Goal: Information Seeking & Learning: Find specific fact

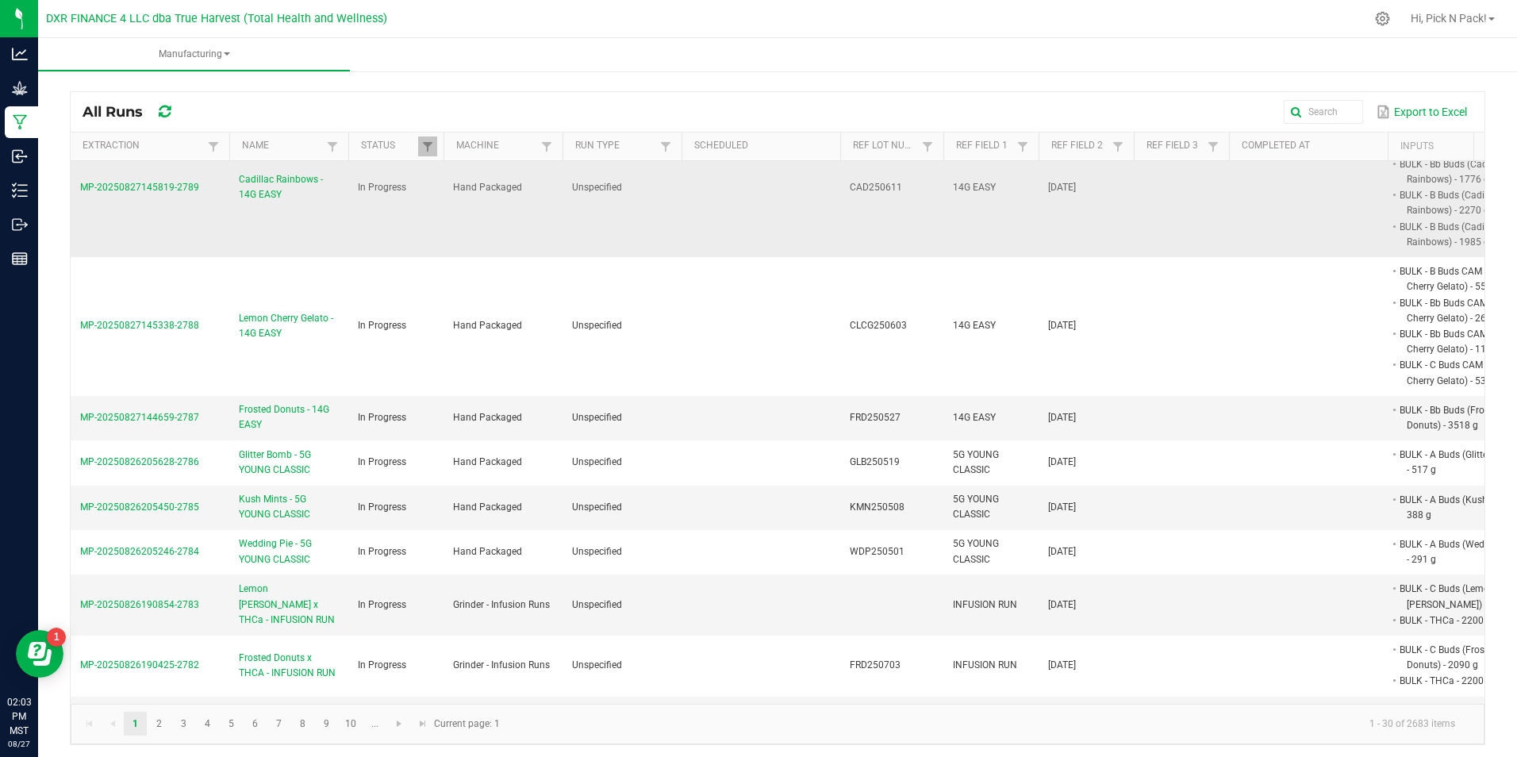
scroll to position [159, 0]
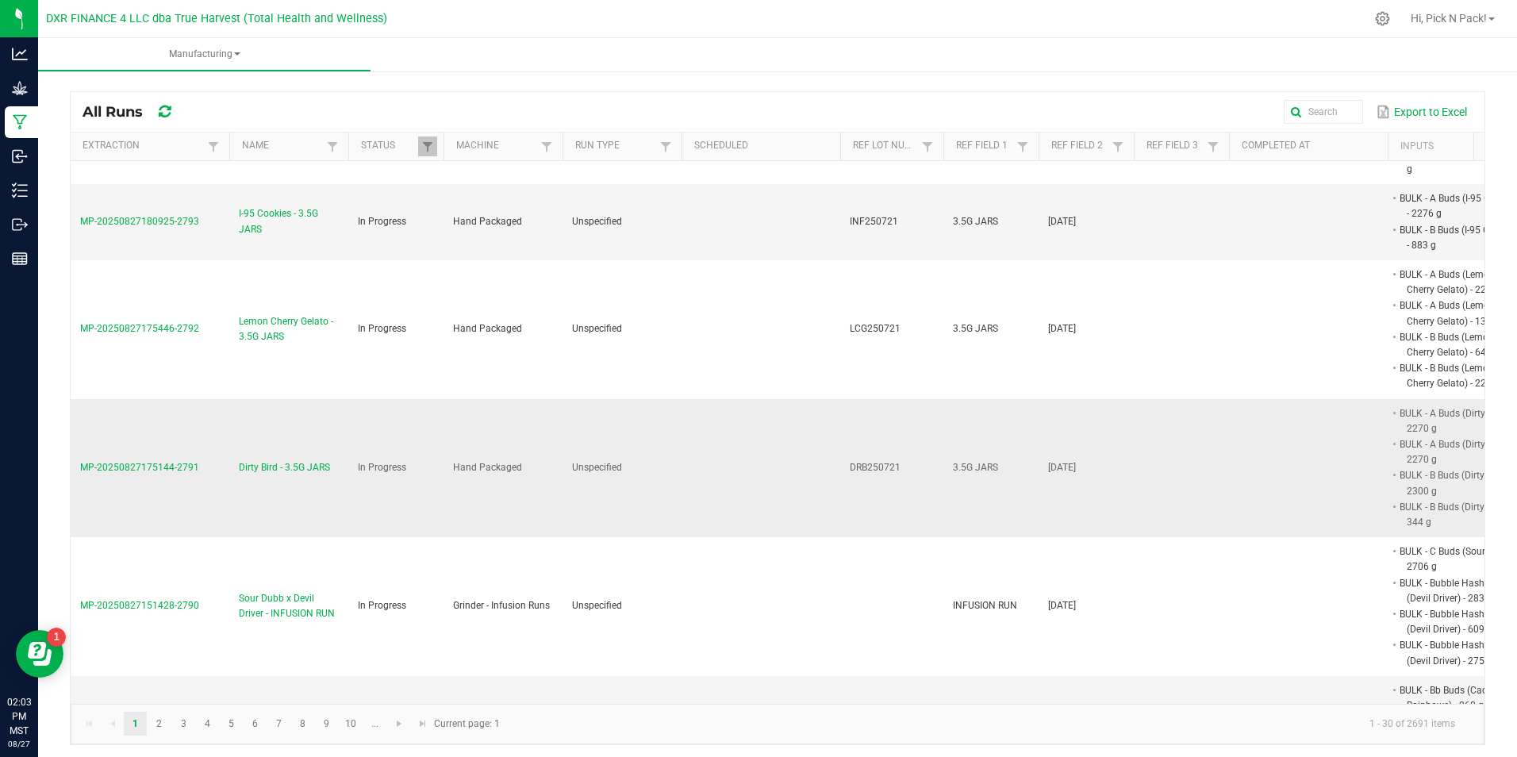
scroll to position [317, 0]
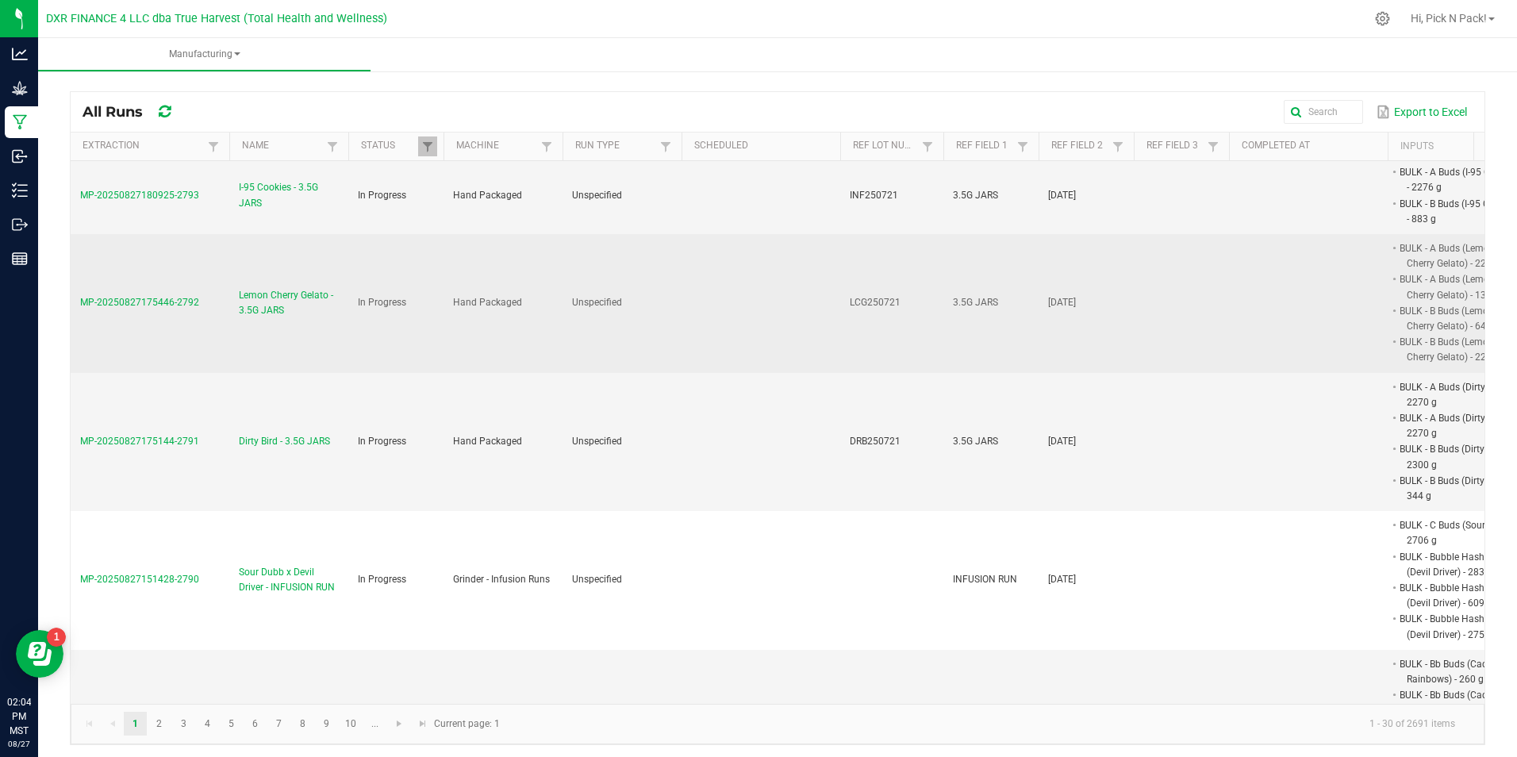
click at [261, 289] on span "Lemon Cherry Gelato - 3.5G JARS" at bounding box center [289, 303] width 100 height 30
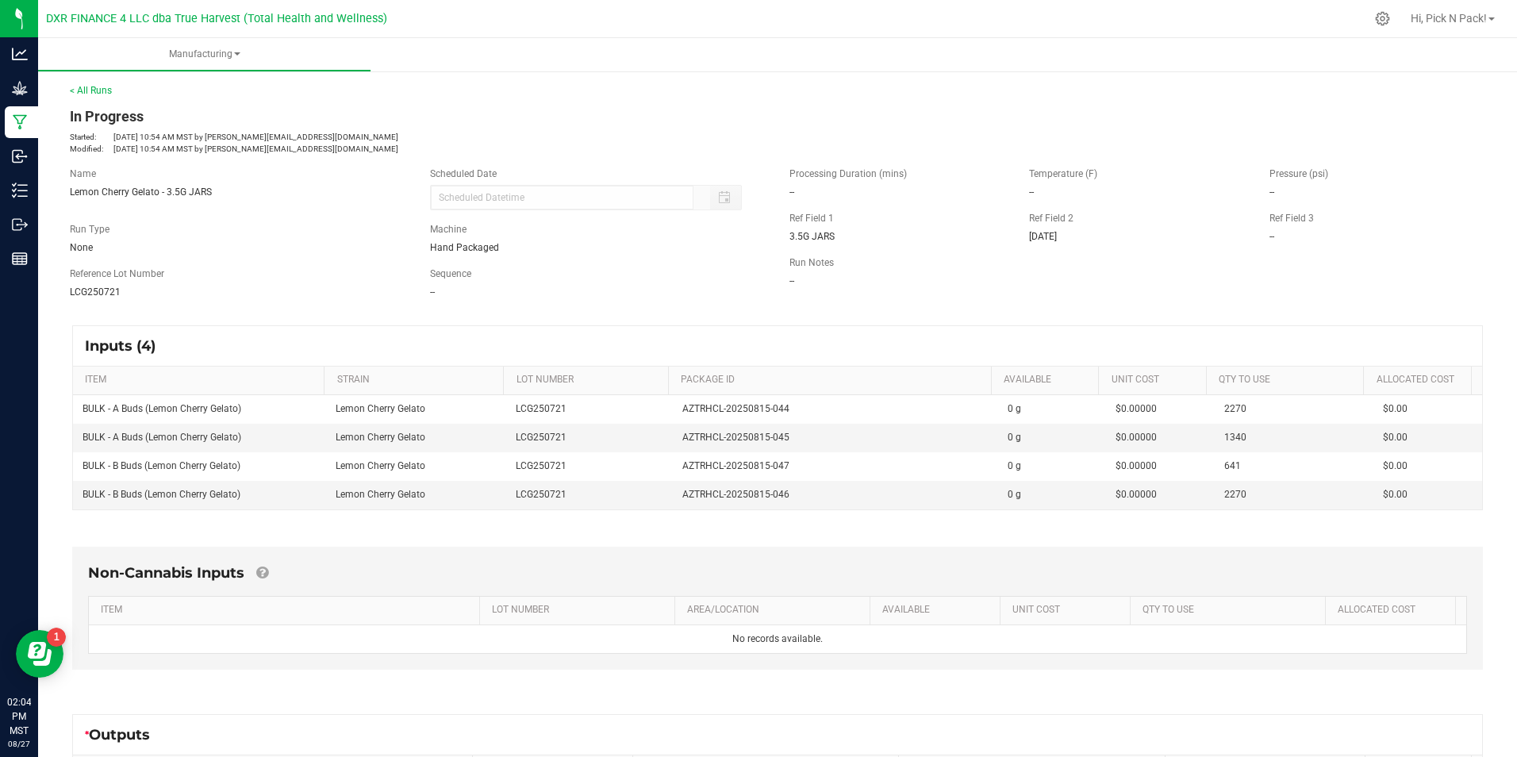
drag, startPoint x: 351, startPoint y: 317, endPoint x: 292, endPoint y: 324, distance: 59.9
click at [351, 317] on div "Inputs (4) ITEM STRAIN LOT NUMBER PACKAGE ID AVAILABLE Unit Cost QTY TO USE All…" at bounding box center [777, 417] width 1439 height 213
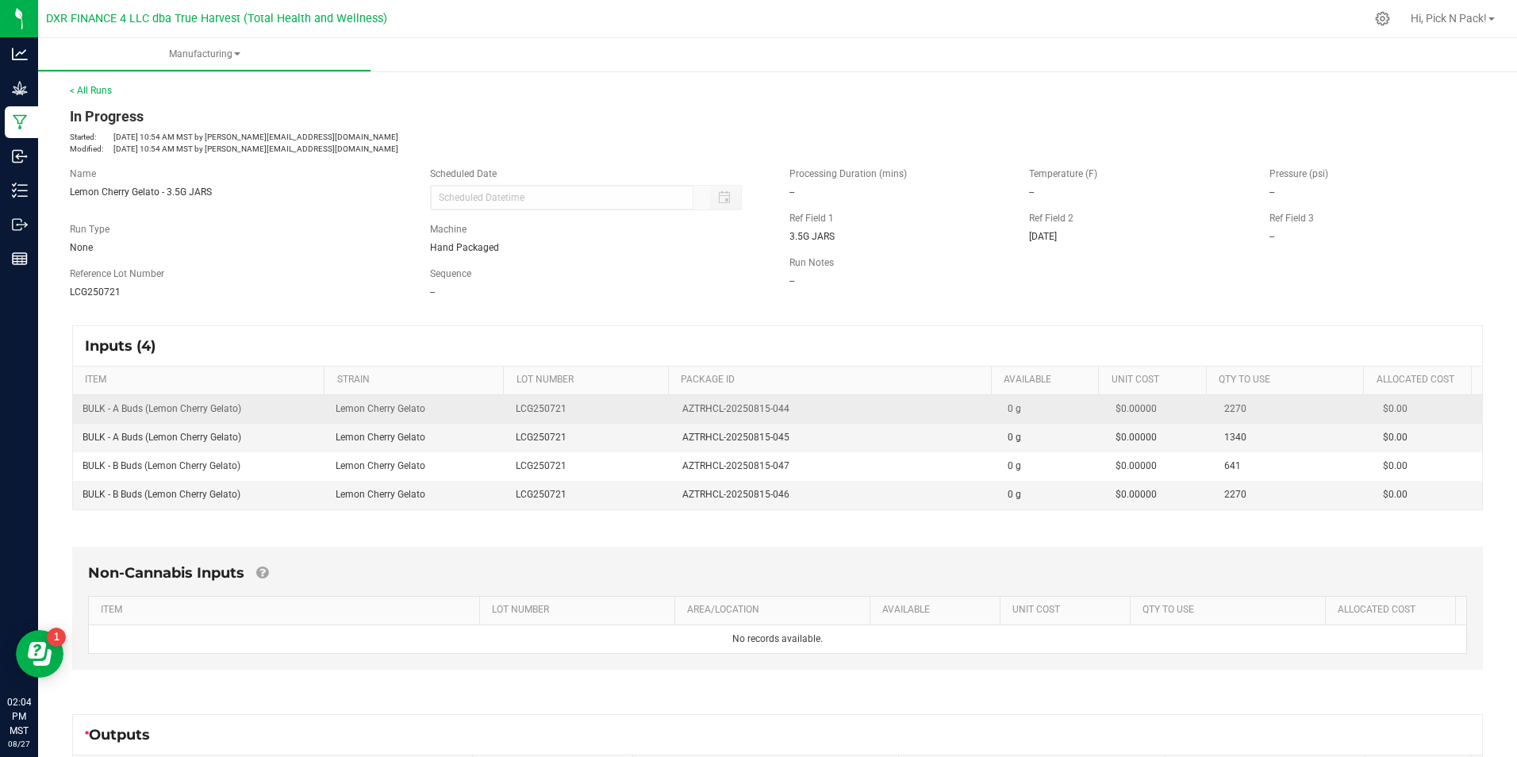
drag, startPoint x: 242, startPoint y: 409, endPoint x: 78, endPoint y: 415, distance: 164.3
click at [78, 415] on td "BULK - A Buds (Lemon Cherry Gelato)" at bounding box center [199, 409] width 253 height 29
copy span "BULK - A Buds (Lemon Cherry Gelato)"
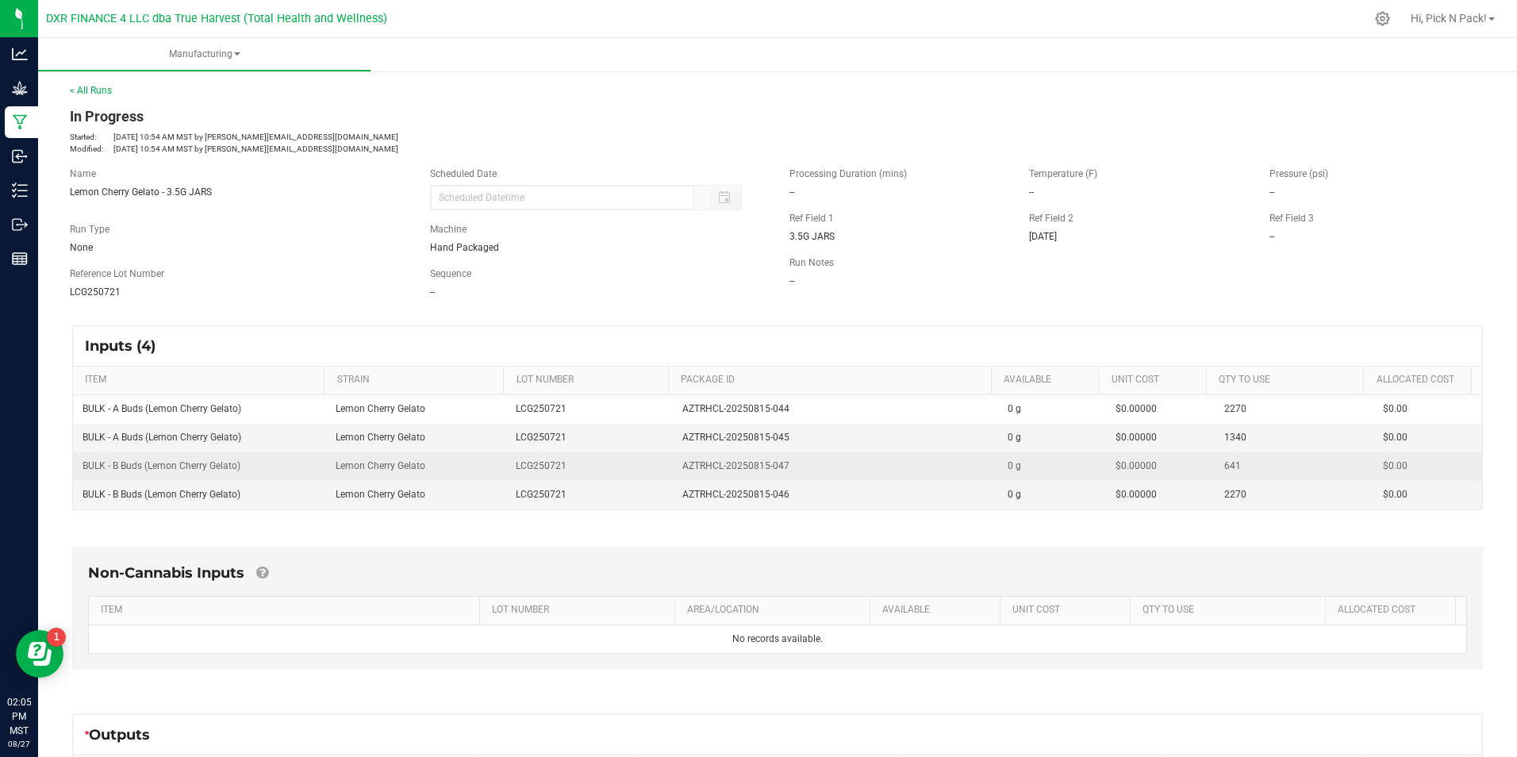
click at [270, 474] on td "BULK - B Buds (Lemon Cherry Gelato)" at bounding box center [199, 466] width 253 height 29
drag, startPoint x: 245, startPoint y: 466, endPoint x: 78, endPoint y: 464, distance: 167.4
click at [78, 464] on td "BULK - B Buds (Lemon Cherry Gelato)" at bounding box center [199, 466] width 253 height 29
copy span "BULK - B Buds (Lemon Cherry Gelato)"
drag, startPoint x: 478, startPoint y: 480, endPoint x: 515, endPoint y: 476, distance: 37.5
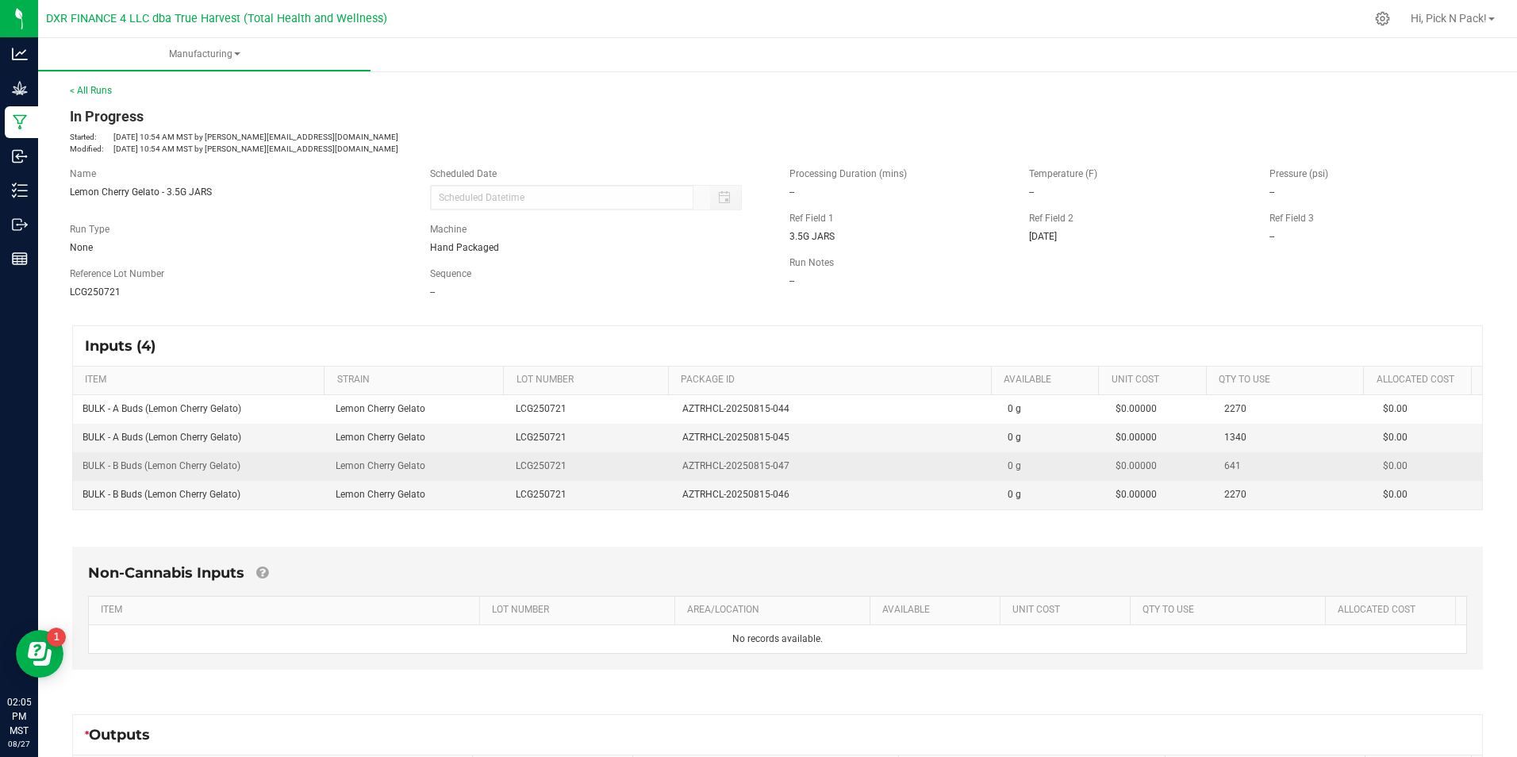
click at [478, 480] on td "Lemon Cherry Gelato" at bounding box center [416, 466] width 181 height 29
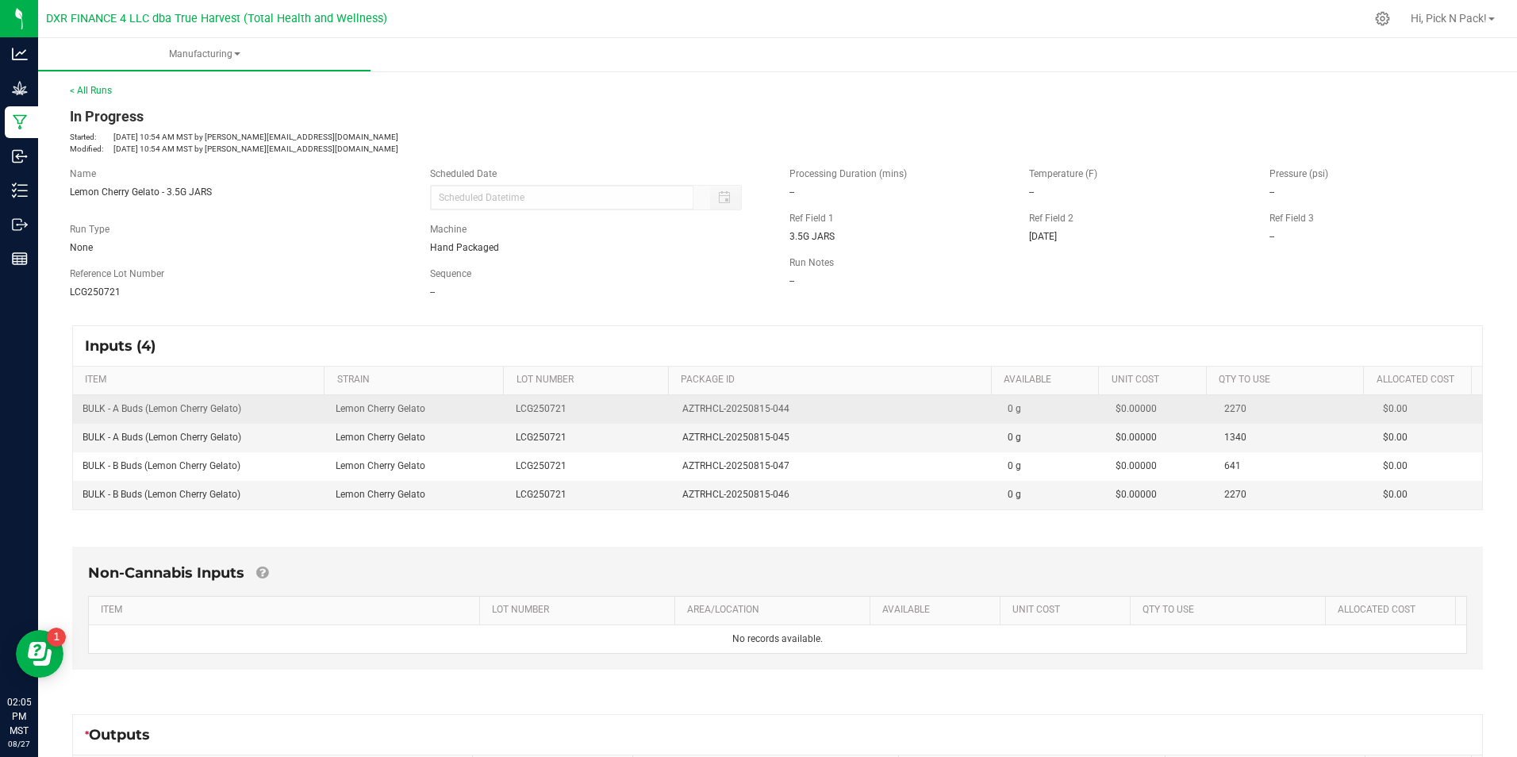
drag, startPoint x: 785, startPoint y: 408, endPoint x: 673, endPoint y: 415, distance: 112.0
click at [682, 415] on div "AZTRHCL-20250815-044" at bounding box center [835, 408] width 306 height 15
copy span "AZTRHCL-20250815-044"
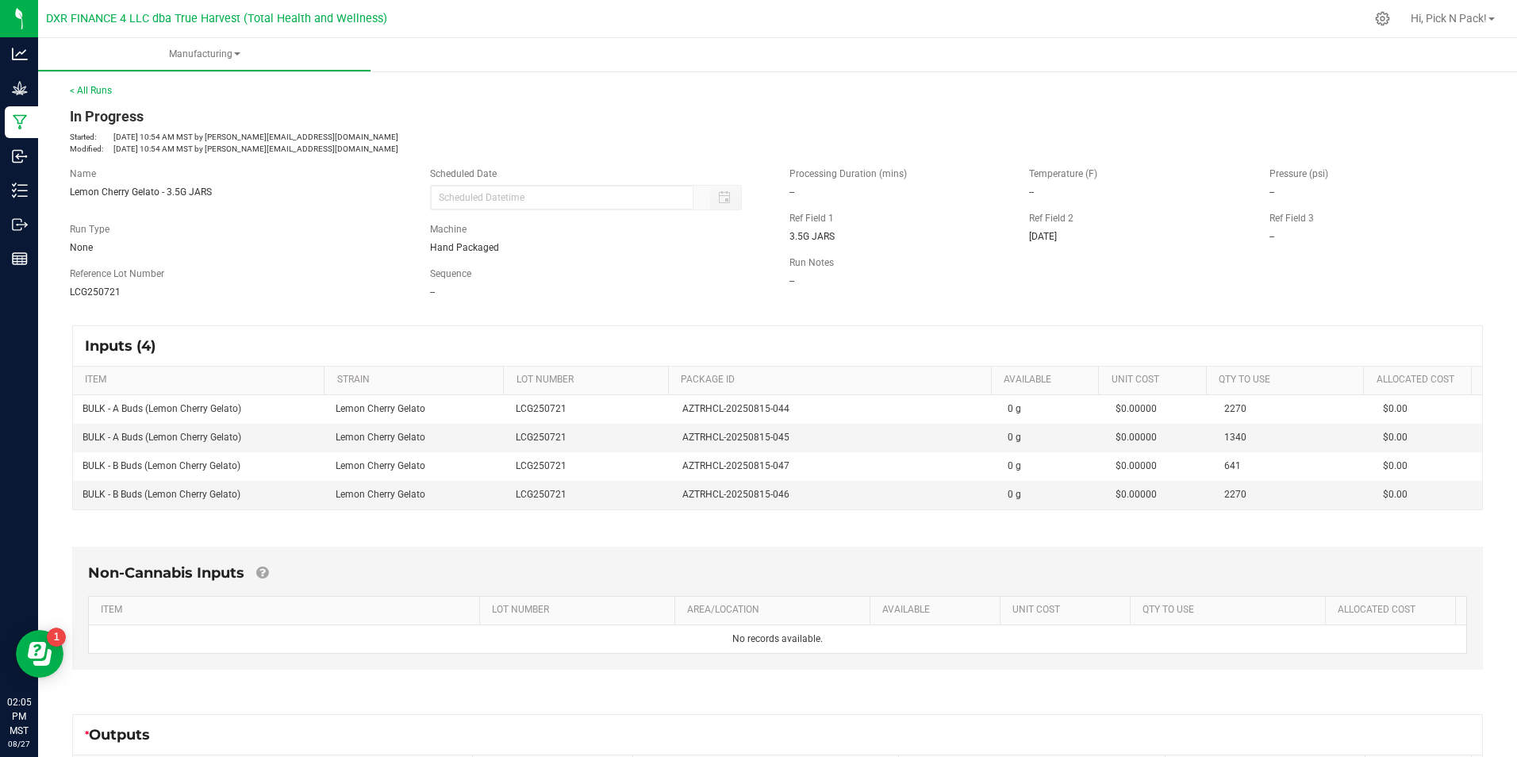
click at [343, 370] on th "STRAIN" at bounding box center [413, 380] width 179 height 29
drag, startPoint x: 785, startPoint y: 438, endPoint x: 670, endPoint y: 439, distance: 115.0
click at [673, 439] on td "AZTRHCL-20250815-045" at bounding box center [835, 438] width 325 height 29
copy span "AZTRHCL-20250815-045"
click at [452, 383] on link "STRAIN" at bounding box center [417, 380] width 160 height 13
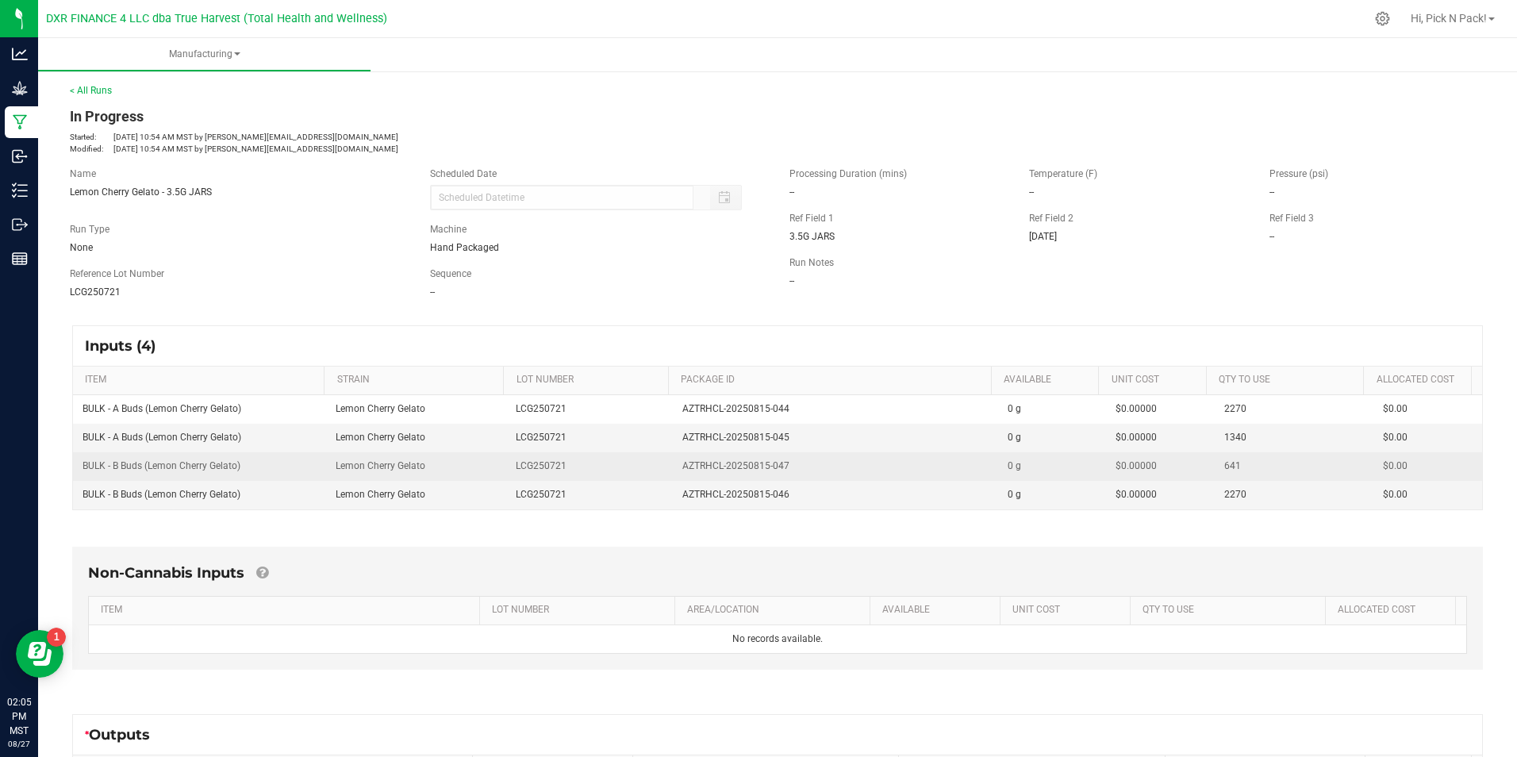
drag, startPoint x: 782, startPoint y: 466, endPoint x: 663, endPoint y: 470, distance: 119.0
click at [673, 470] on td "AZTRHCL-20250815-047" at bounding box center [835, 466] width 325 height 29
copy span "AZTRHCL-20250815-047"
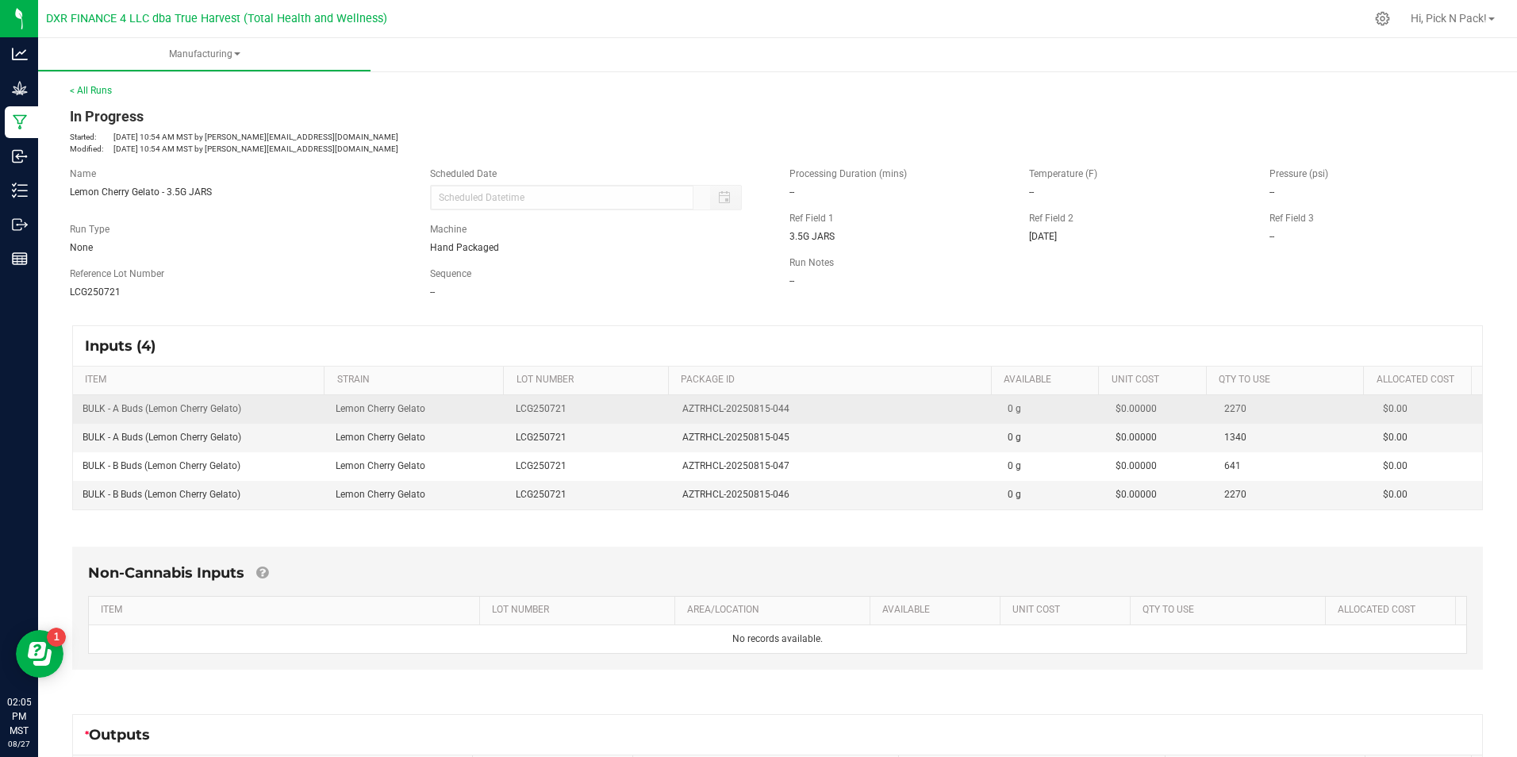
click at [495, 395] on td "Lemon Cherry Gelato" at bounding box center [416, 409] width 181 height 29
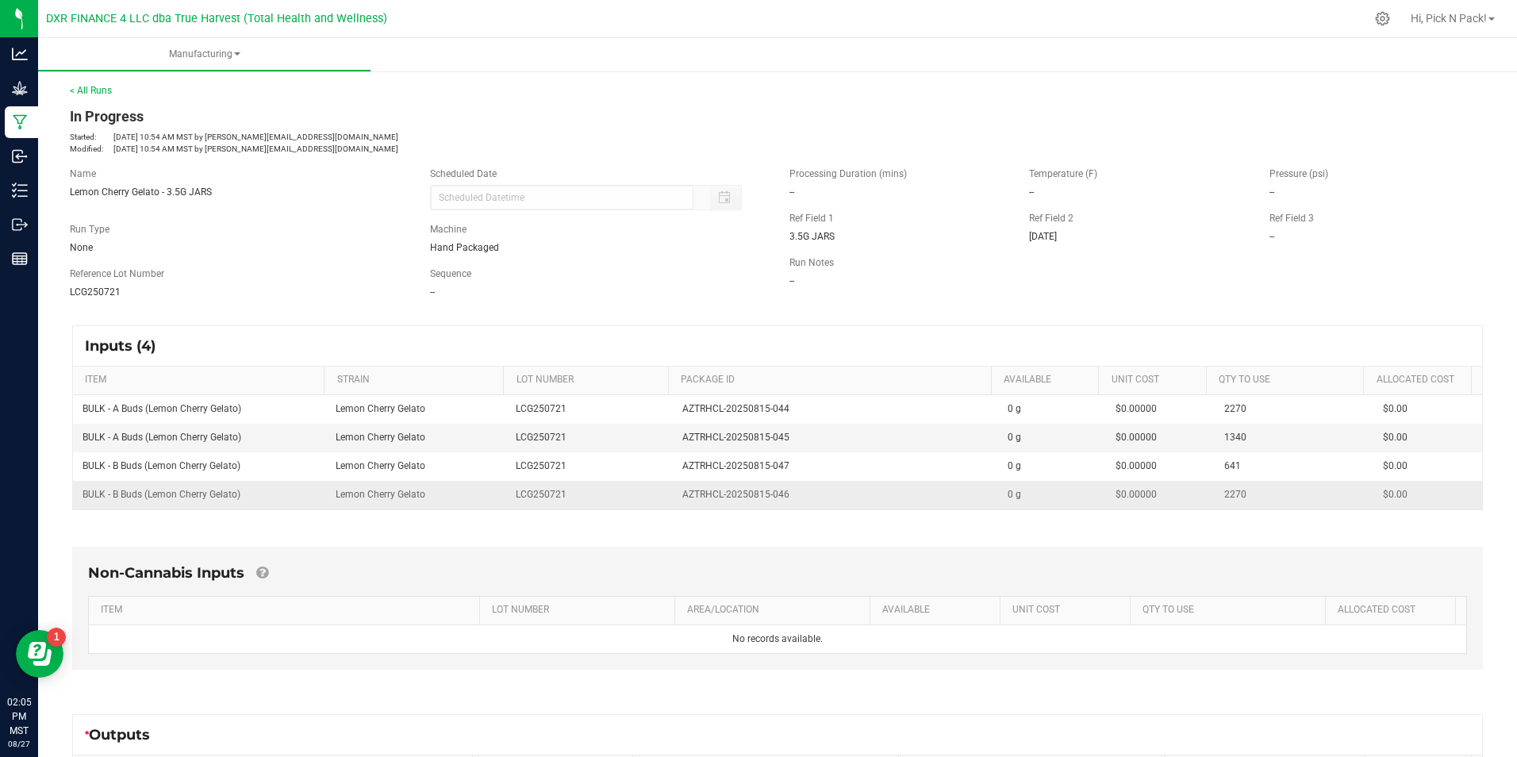
drag, startPoint x: 788, startPoint y: 491, endPoint x: 673, endPoint y: 493, distance: 114.2
click at [682, 493] on div "AZTRHCL-20250815-046" at bounding box center [835, 494] width 306 height 15
copy span "AZTRHCL-20250815-046"
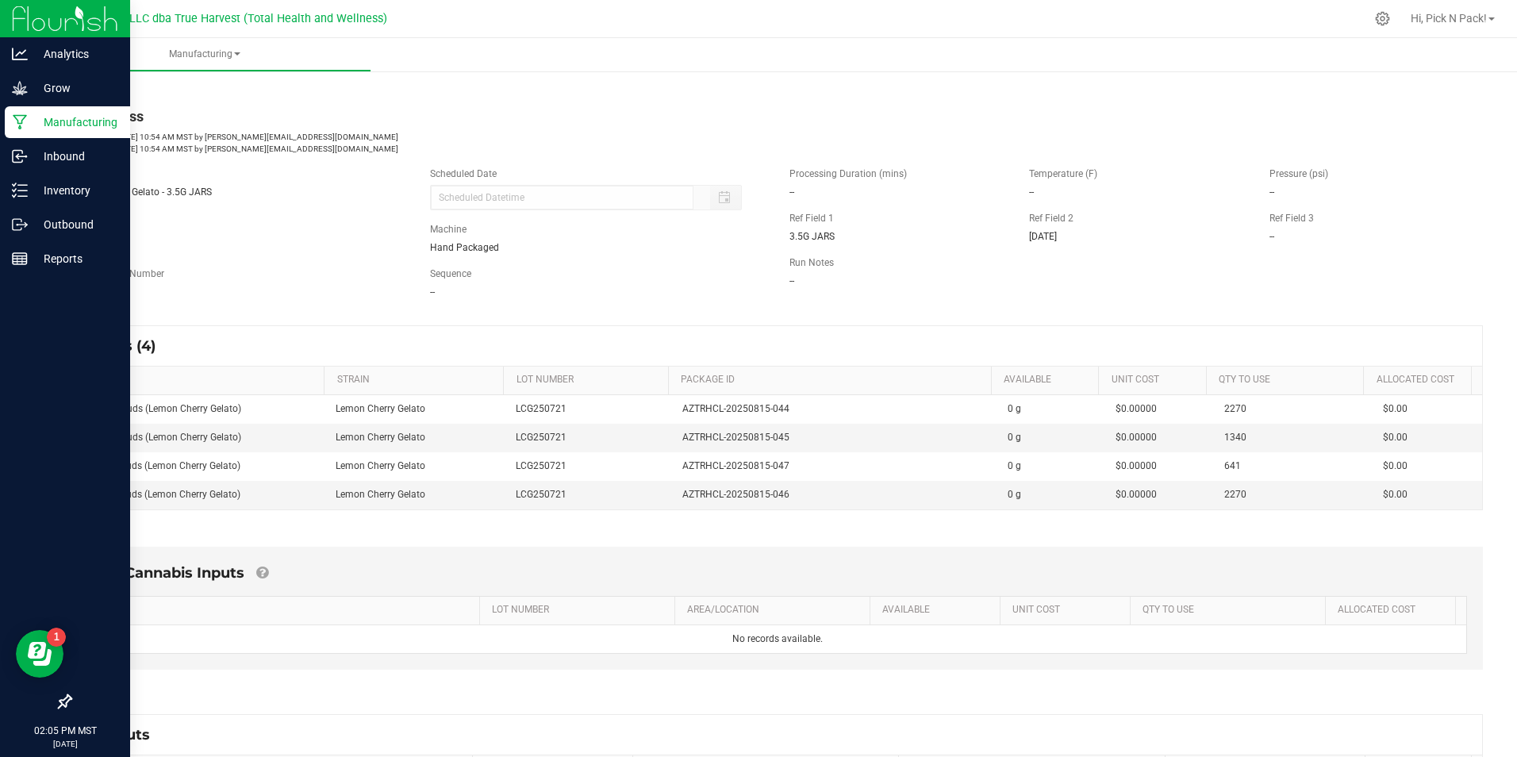
click at [86, 129] on p "Manufacturing" at bounding box center [75, 122] width 95 height 19
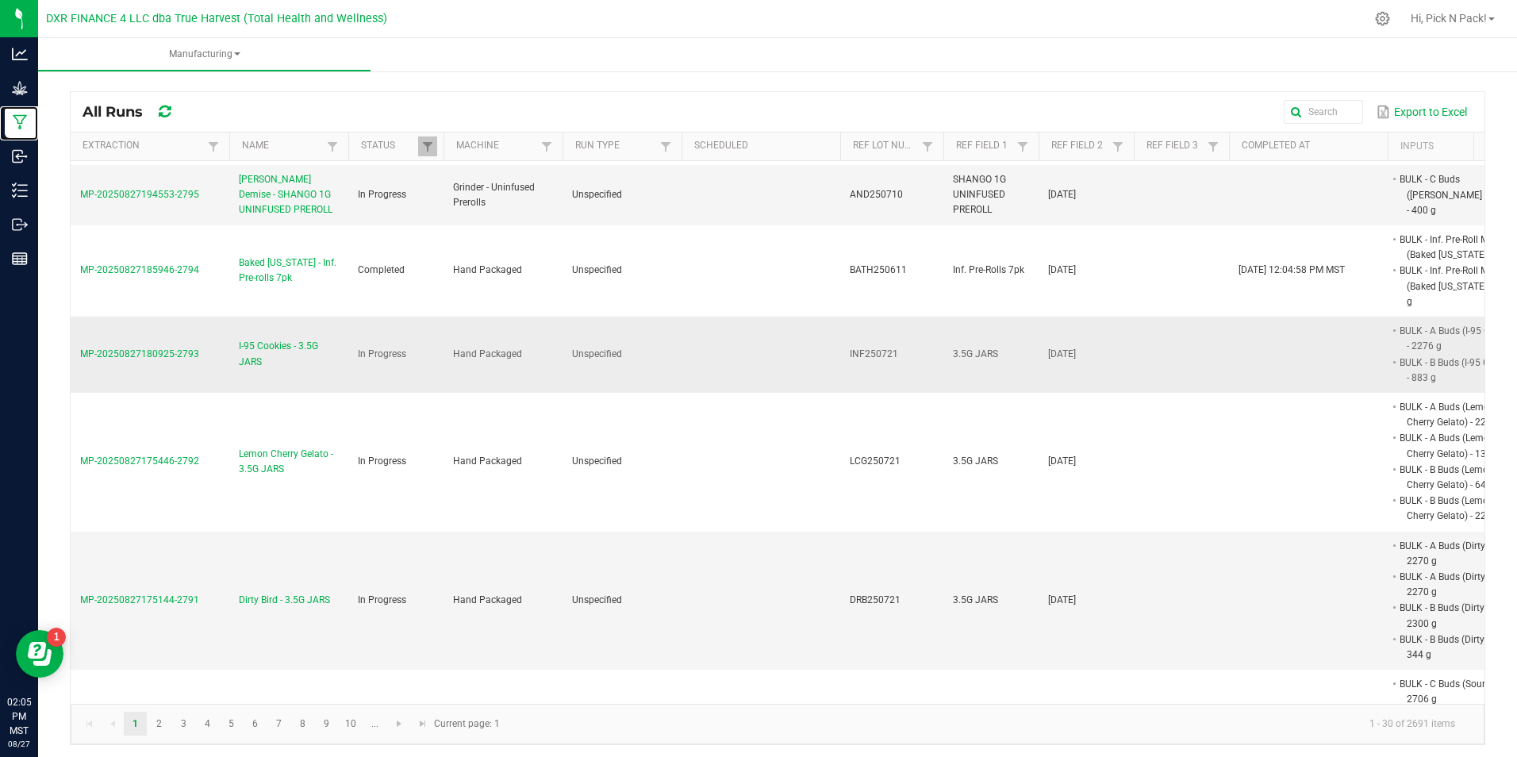
scroll to position [238, 0]
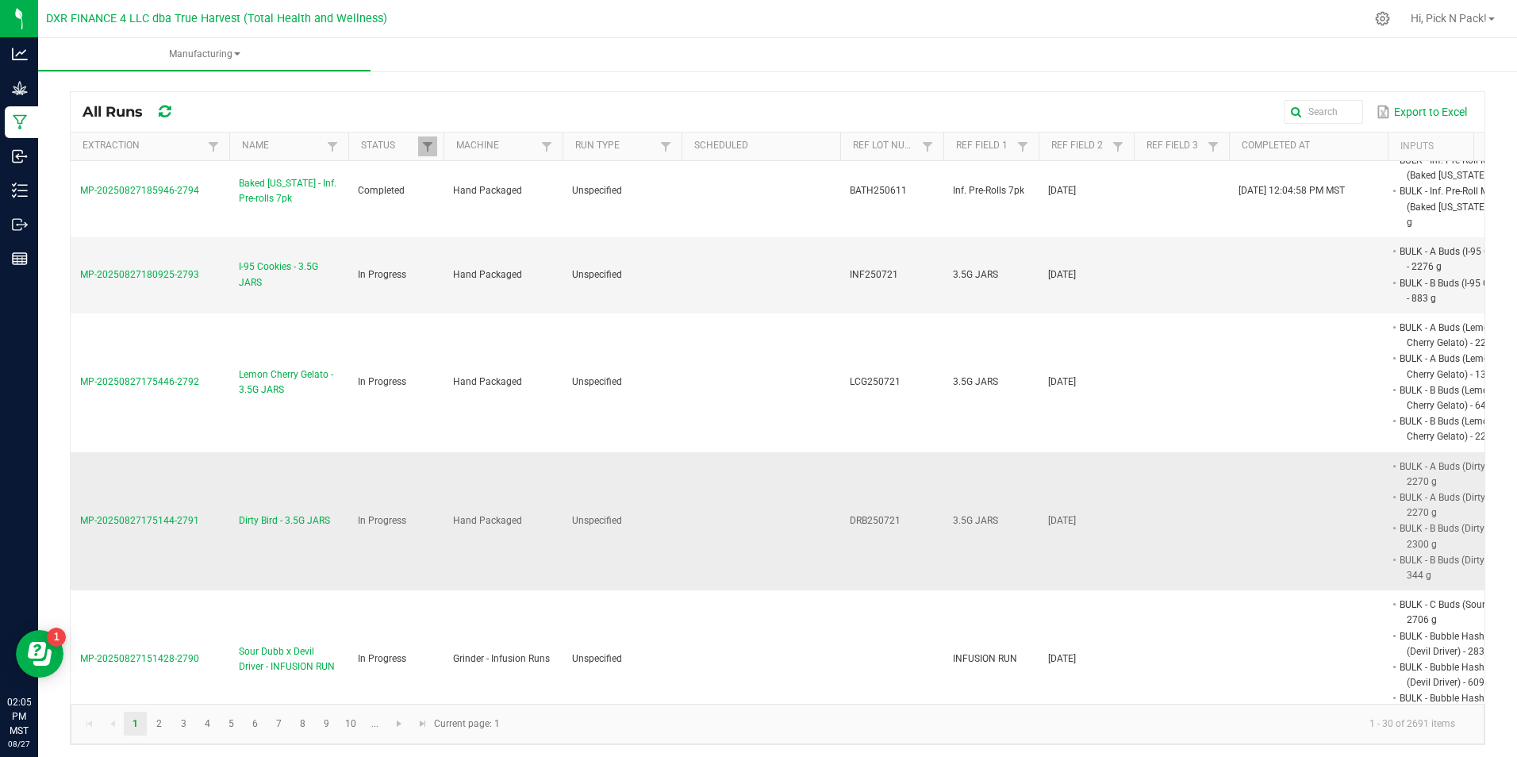
click at [257, 513] on span "Dirty Bird - 3.5G JARS" at bounding box center [284, 520] width 91 height 15
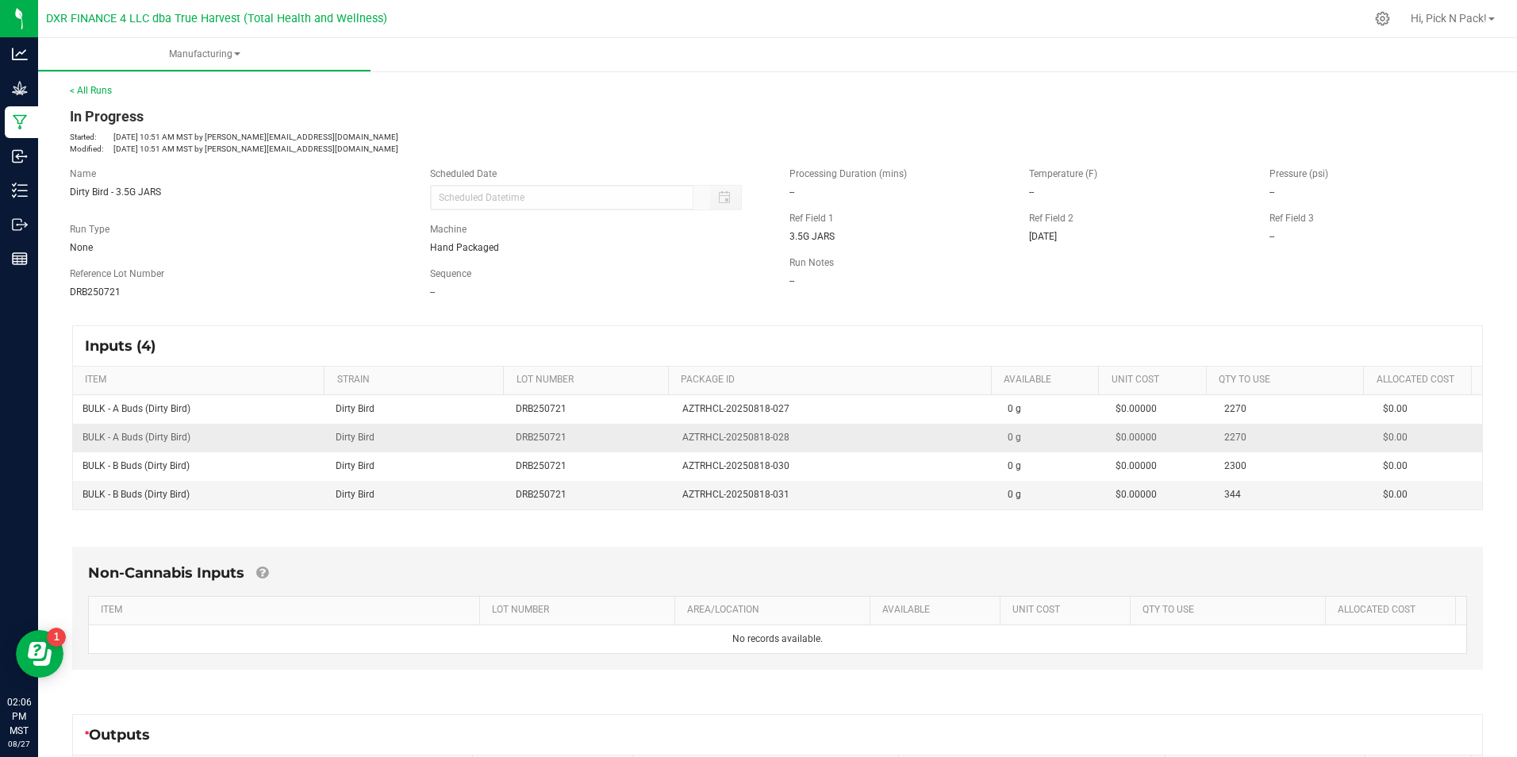
click at [185, 427] on td "BULK - A Buds (Dirty Bird)" at bounding box center [199, 438] width 253 height 29
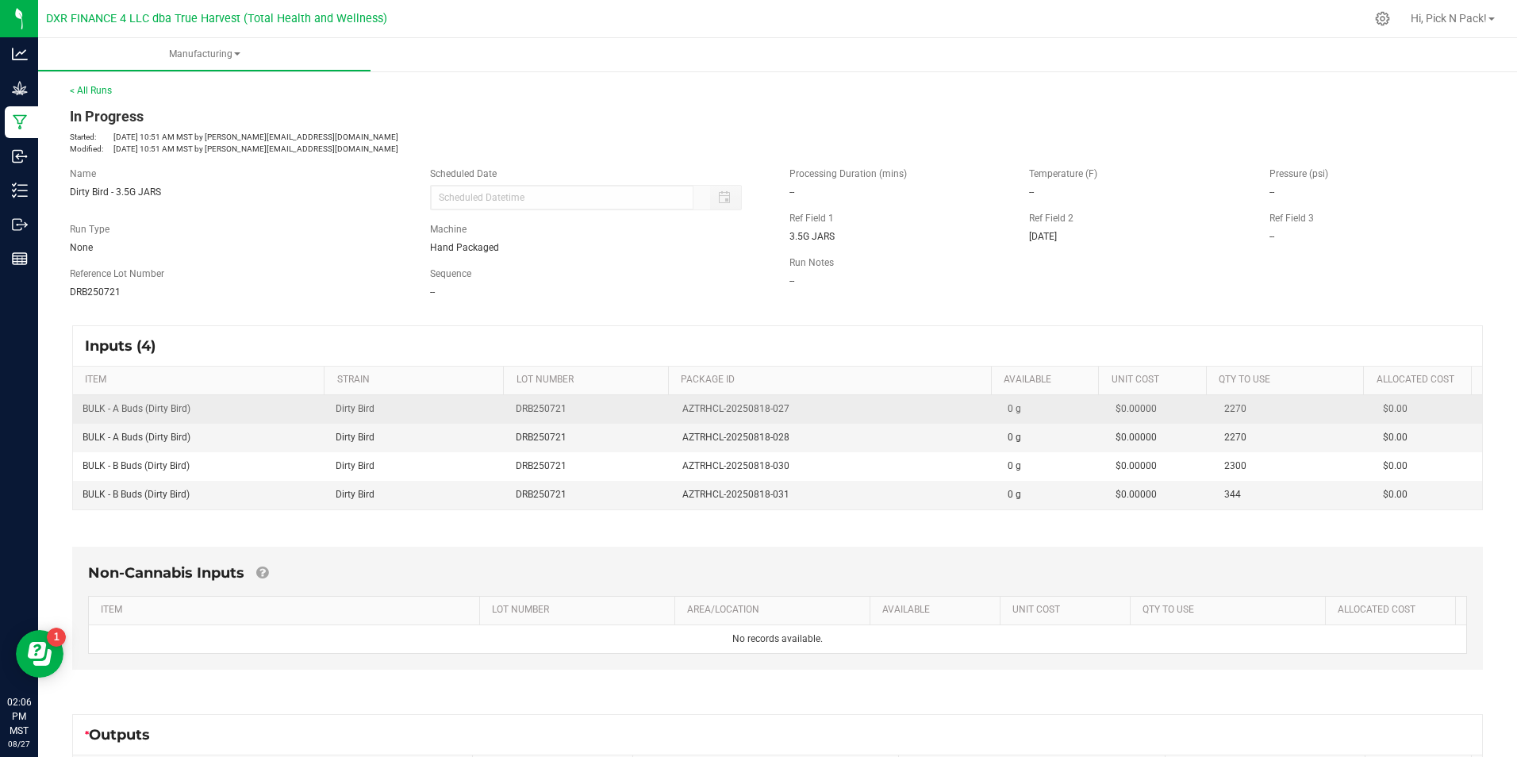
drag, startPoint x: 201, startPoint y: 408, endPoint x: 79, endPoint y: 416, distance: 121.7
click at [79, 416] on td "BULK - A Buds (Dirty Bird)" at bounding box center [199, 409] width 253 height 29
copy span "BULK - A Buds (Dirty Bird)"
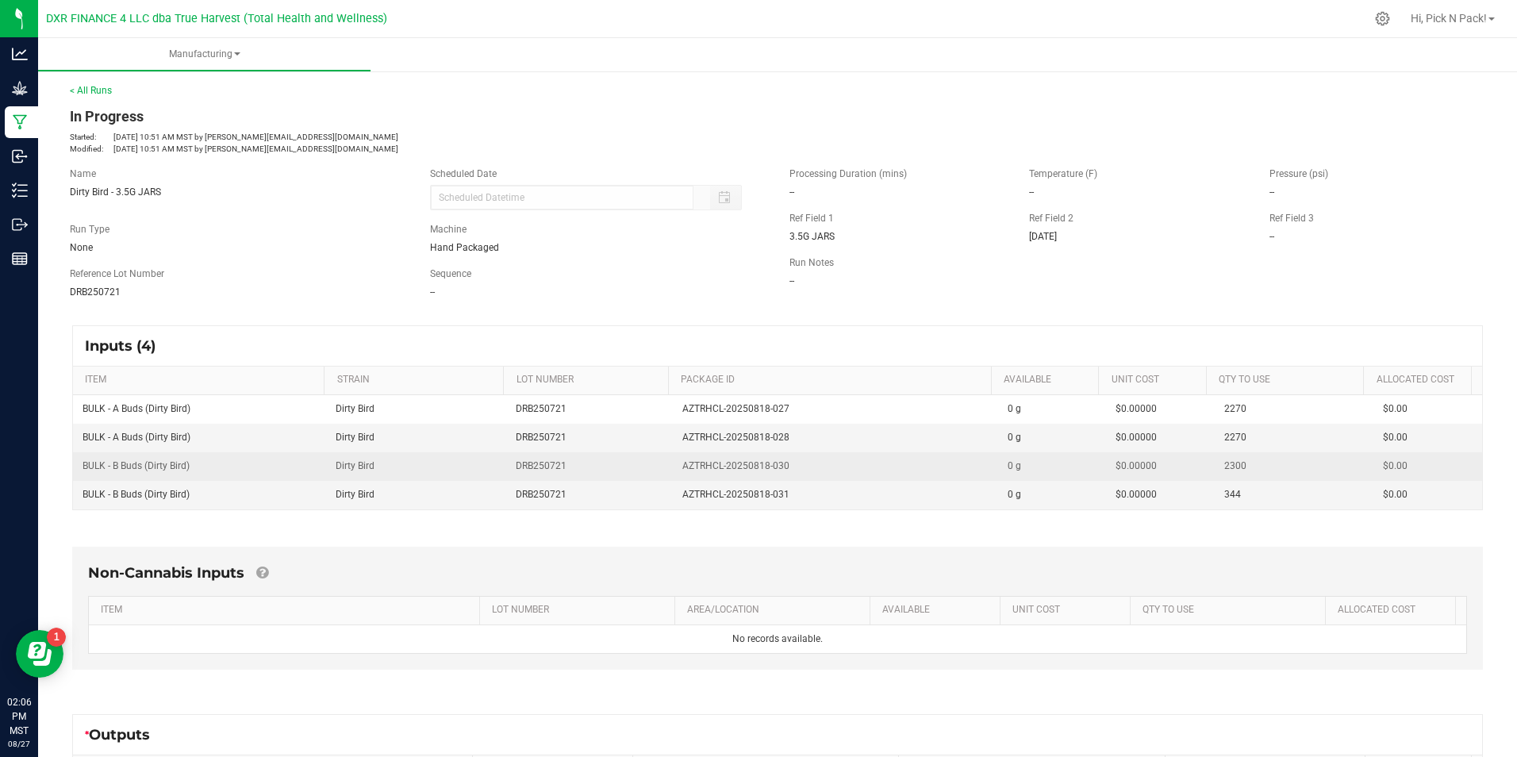
drag, startPoint x: 439, startPoint y: 470, endPoint x: 516, endPoint y: 470, distance: 77.7
click at [439, 470] on td "Dirty Bird" at bounding box center [416, 466] width 181 height 29
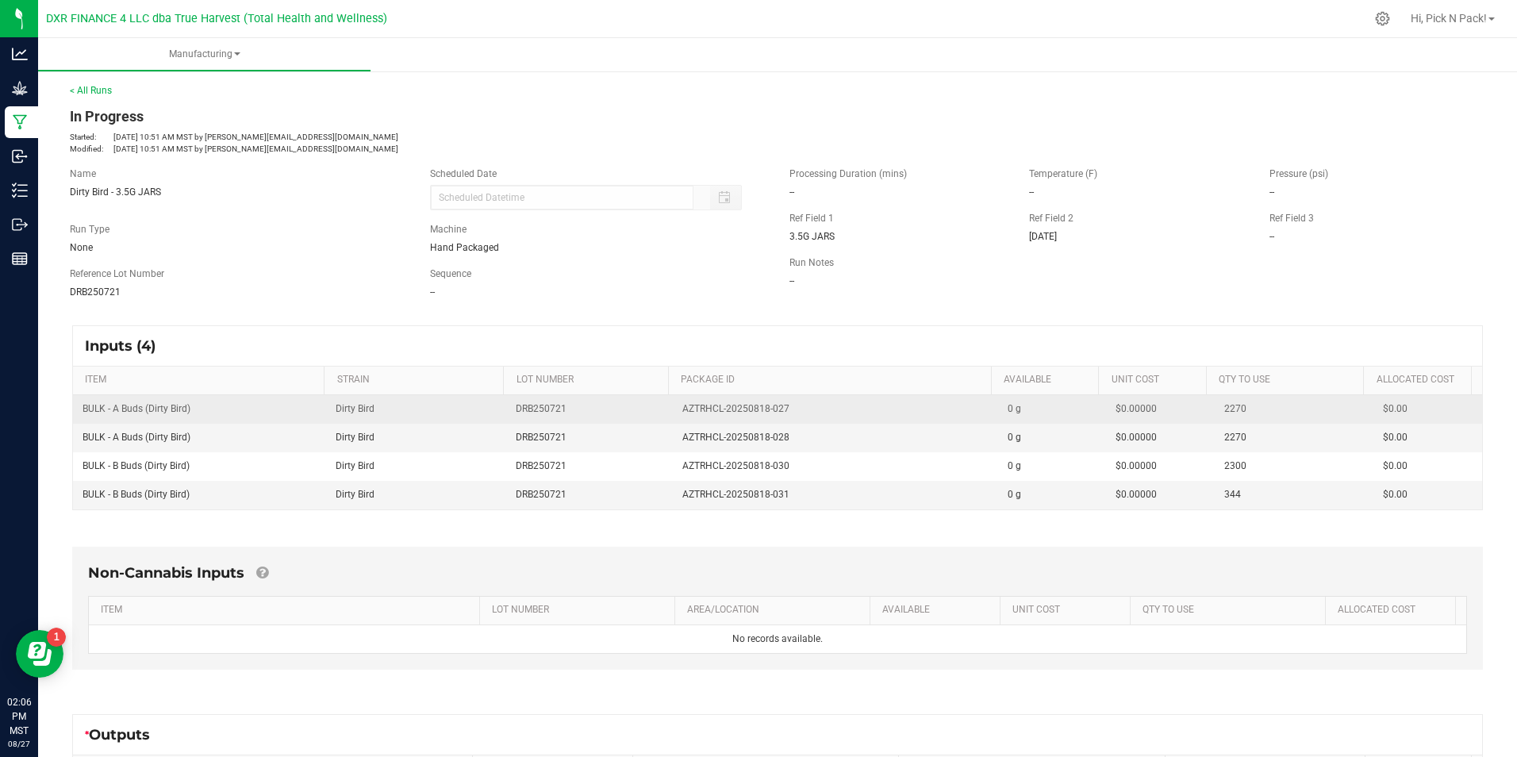
drag, startPoint x: 780, startPoint y: 408, endPoint x: 665, endPoint y: 409, distance: 114.2
click at [673, 409] on td "AZTRHCL-20250818-027" at bounding box center [835, 409] width 325 height 29
copy span "AZTRHCL-20250818-027"
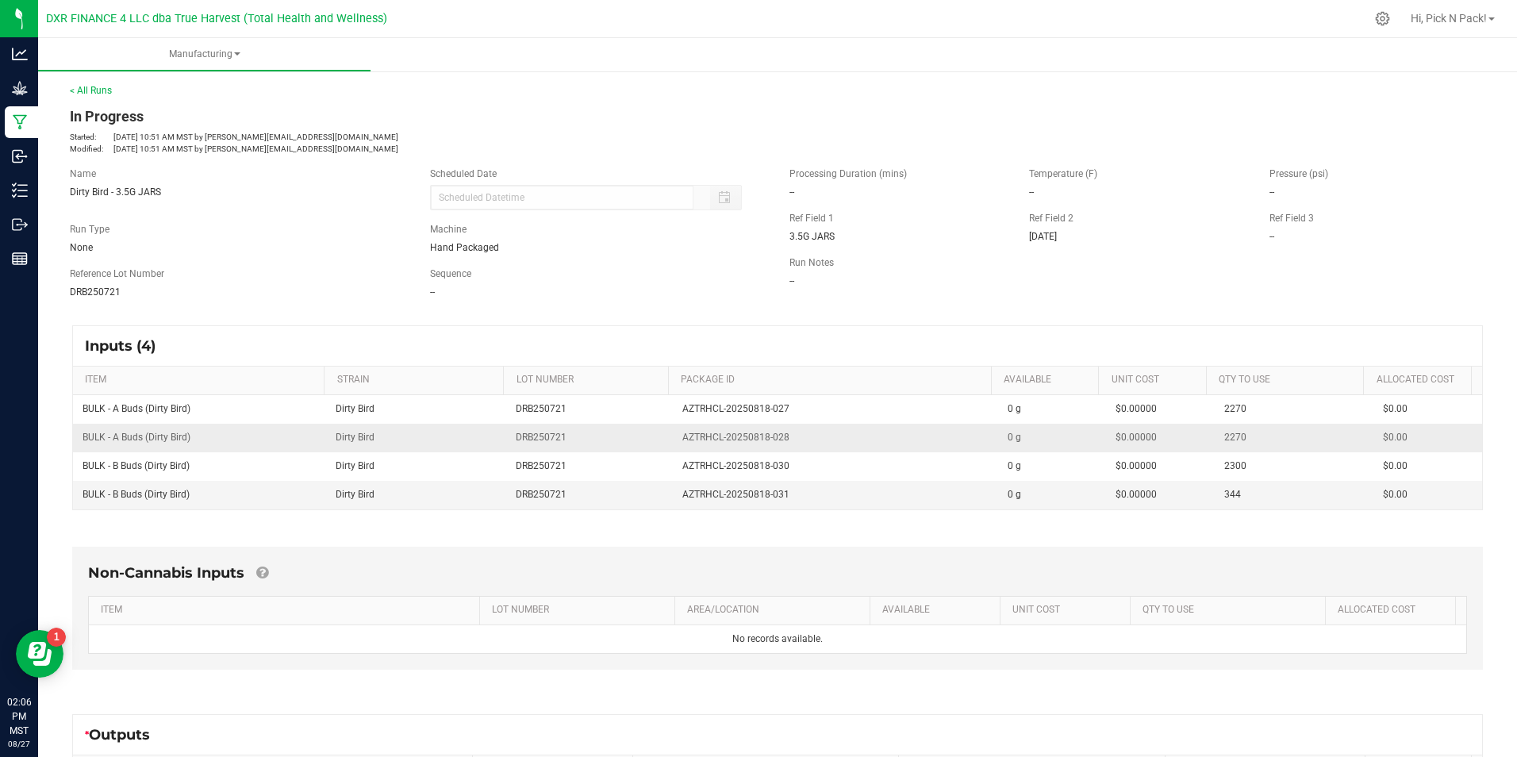
click at [536, 427] on td "DRB250721" at bounding box center [589, 438] width 166 height 29
drag, startPoint x: 789, startPoint y: 441, endPoint x: 665, endPoint y: 444, distance: 123.8
click at [673, 444] on td "AZTRHCL-20250818-028" at bounding box center [835, 438] width 325 height 29
copy span "AZTRHCL-20250818-028"
drag, startPoint x: 395, startPoint y: 387, endPoint x: 434, endPoint y: 391, distance: 39.1
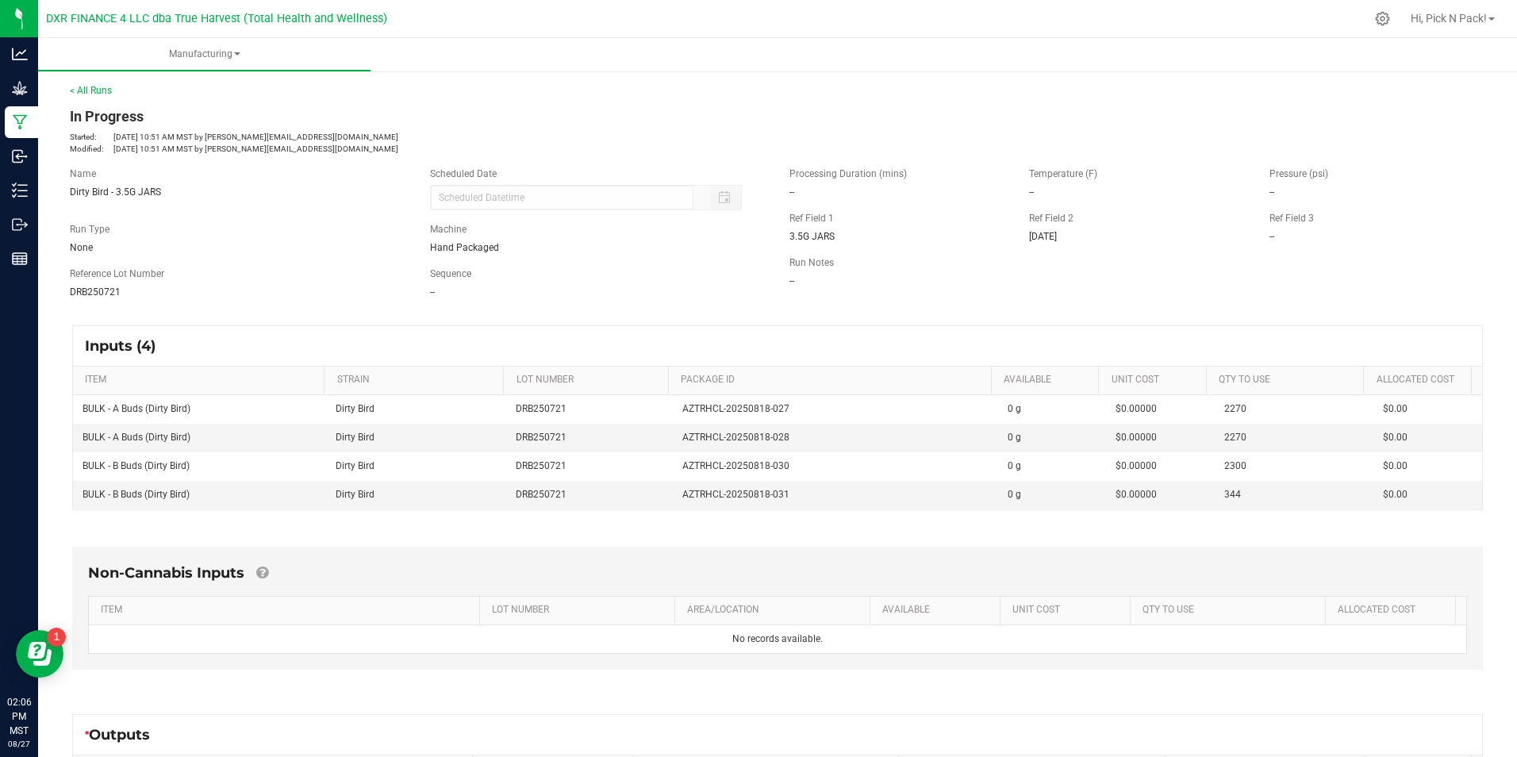
click at [398, 387] on th "STRAIN" at bounding box center [413, 380] width 179 height 29
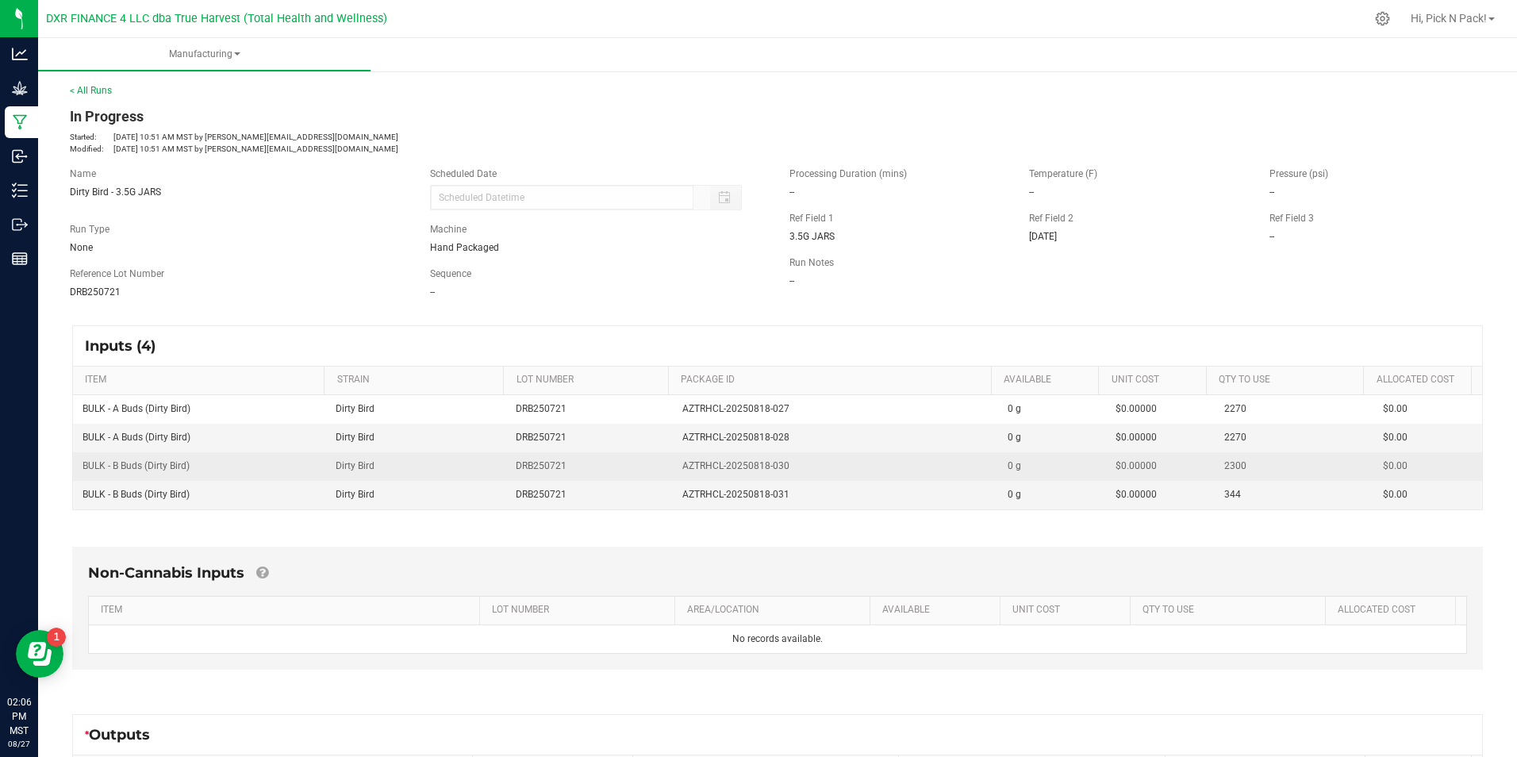
drag, startPoint x: 763, startPoint y: 467, endPoint x: 646, endPoint y: 469, distance: 116.6
click at [646, 469] on tr "BULK - B Buds (Dirty Bird) Dirty Bird DRB250721 AZTRHCL-20250818-030 0 g $0.000…" at bounding box center [777, 466] width 1409 height 29
copy tr "AZTRHCL-20250818-030"
drag, startPoint x: 463, startPoint y: 458, endPoint x: 585, endPoint y: 466, distance: 122.5
click at [465, 458] on td "Dirty Bird" at bounding box center [416, 466] width 181 height 29
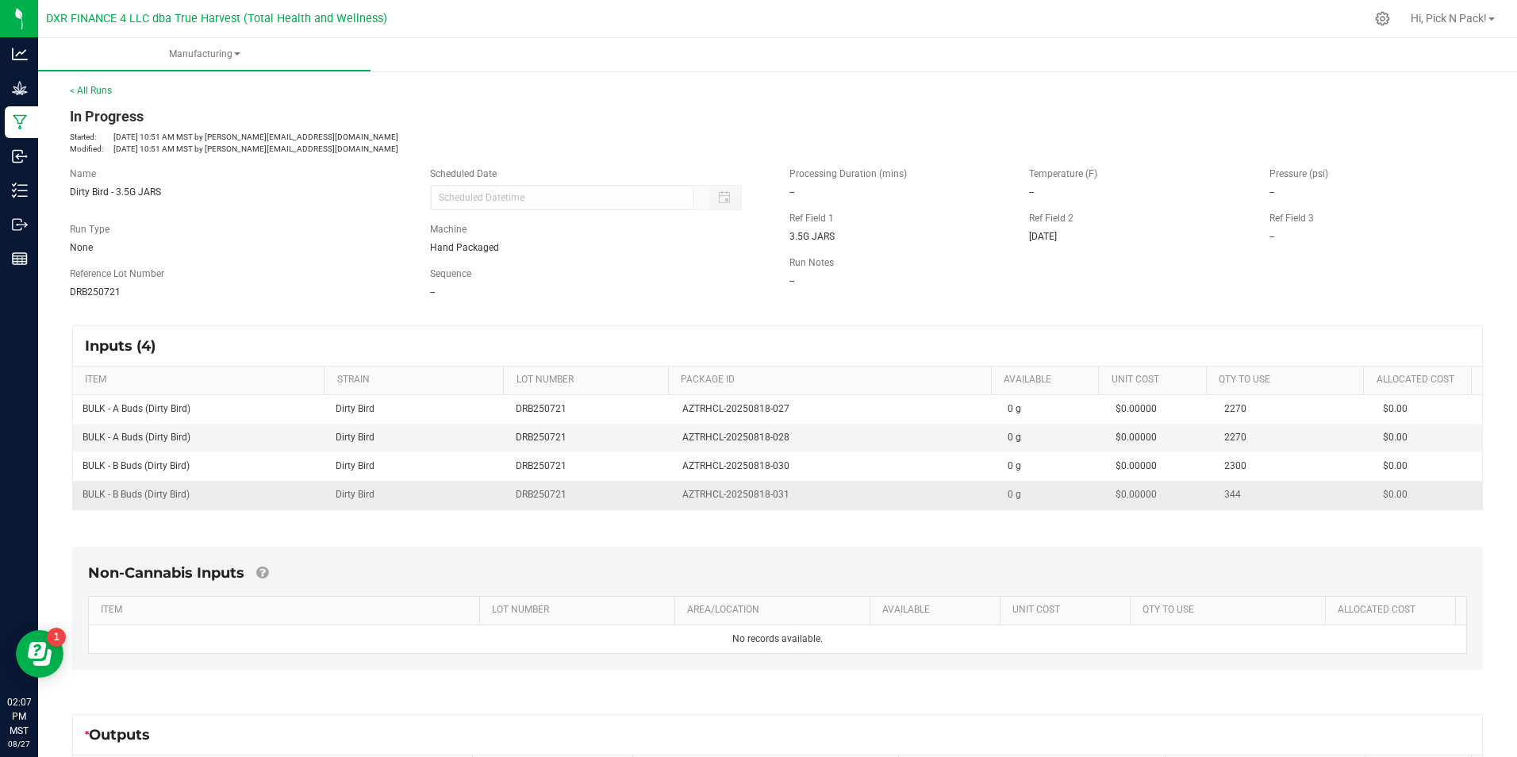
drag, startPoint x: 779, startPoint y: 493, endPoint x: 660, endPoint y: 500, distance: 119.1
click at [660, 500] on tr "BULK - B Buds (Dirty Bird) Dirty Bird DRB250721 AZTRHCL-20250818-031 0 g $0.000…" at bounding box center [777, 495] width 1409 height 28
drag, startPoint x: 429, startPoint y: 489, endPoint x: 443, endPoint y: 489, distance: 14.3
click at [429, 489] on td "Dirty Bird" at bounding box center [416, 495] width 181 height 28
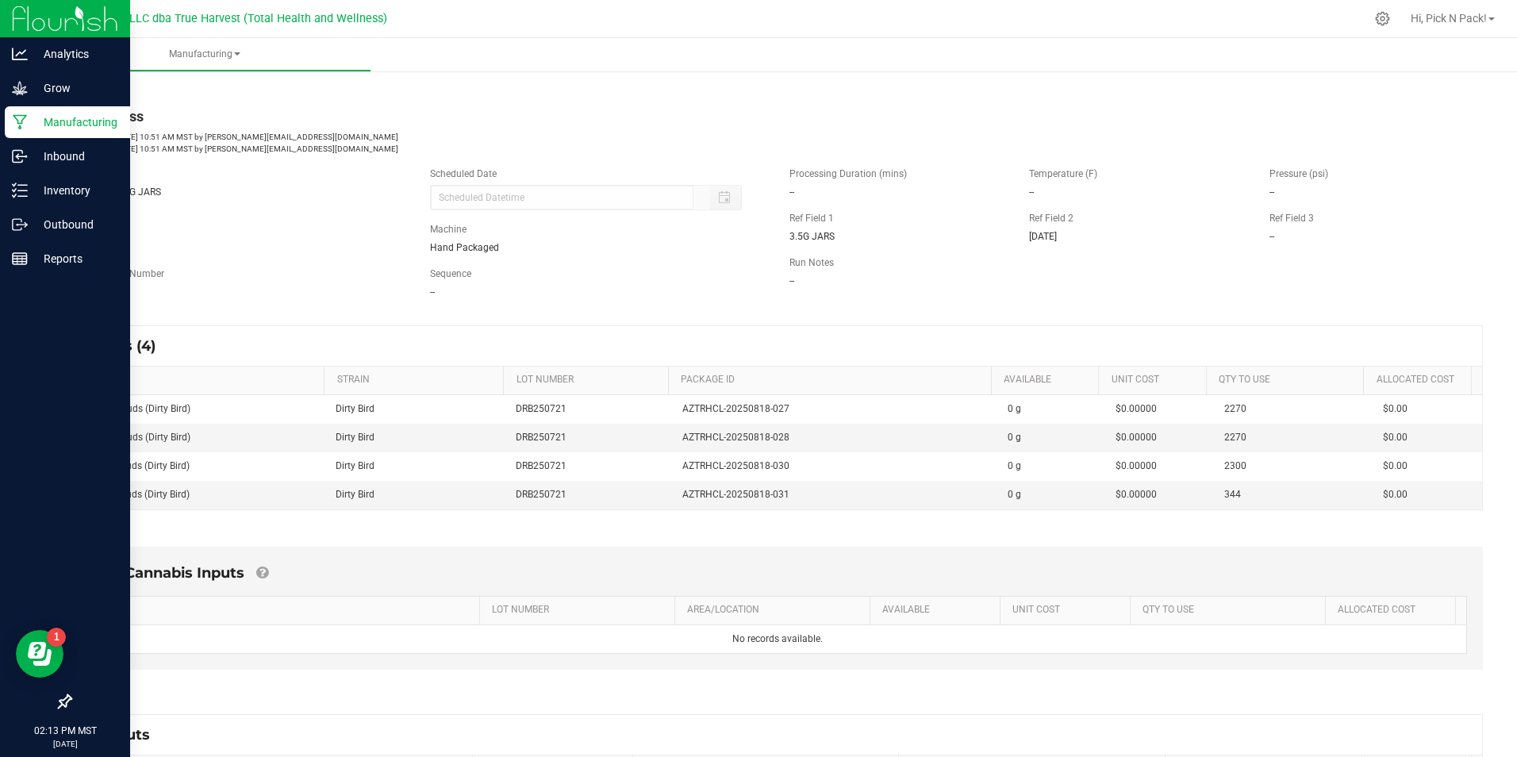
click at [90, 130] on p "Manufacturing" at bounding box center [75, 122] width 95 height 19
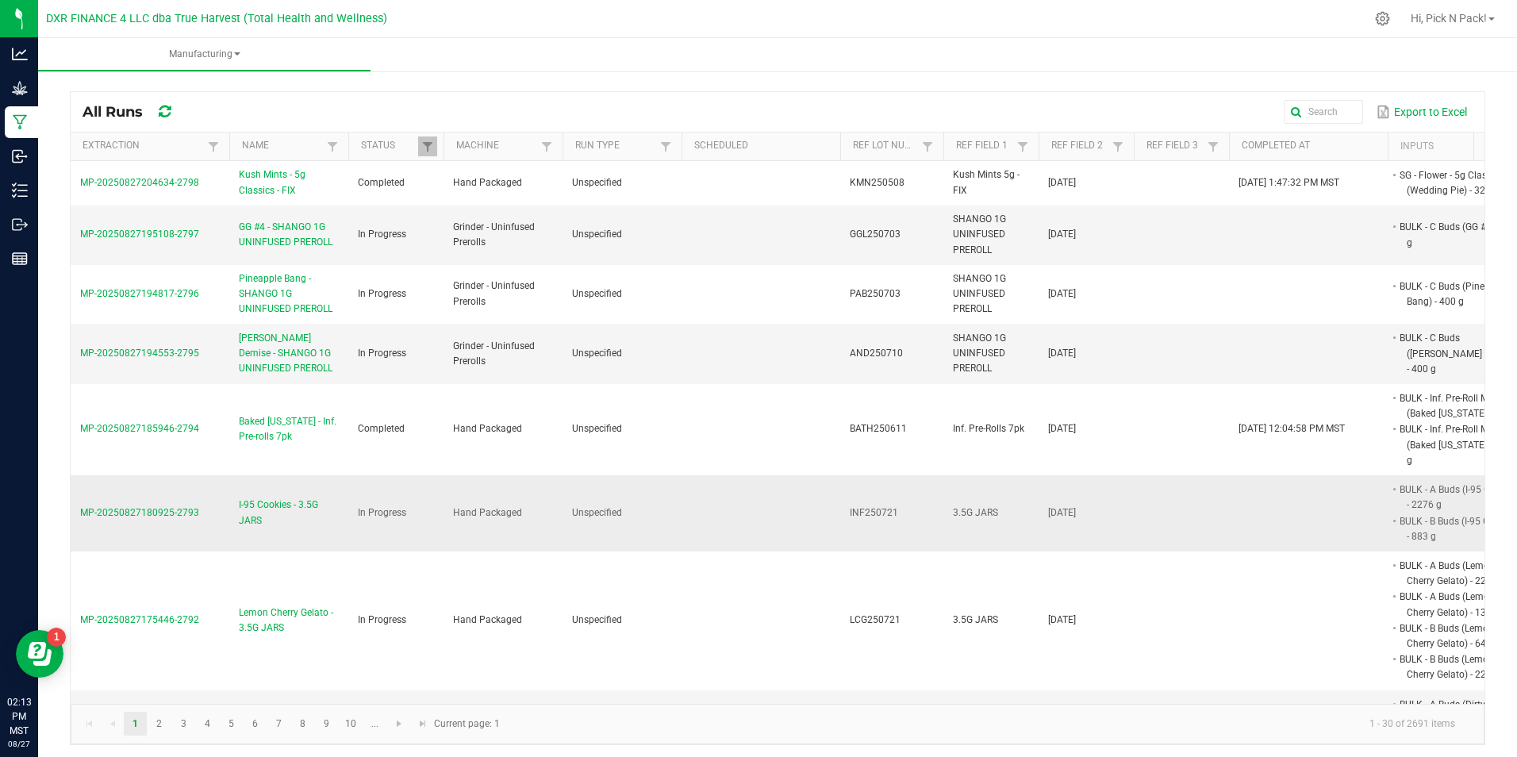
click at [248, 497] on span "I-95 Cookies - 3.5G JARS" at bounding box center [289, 512] width 100 height 30
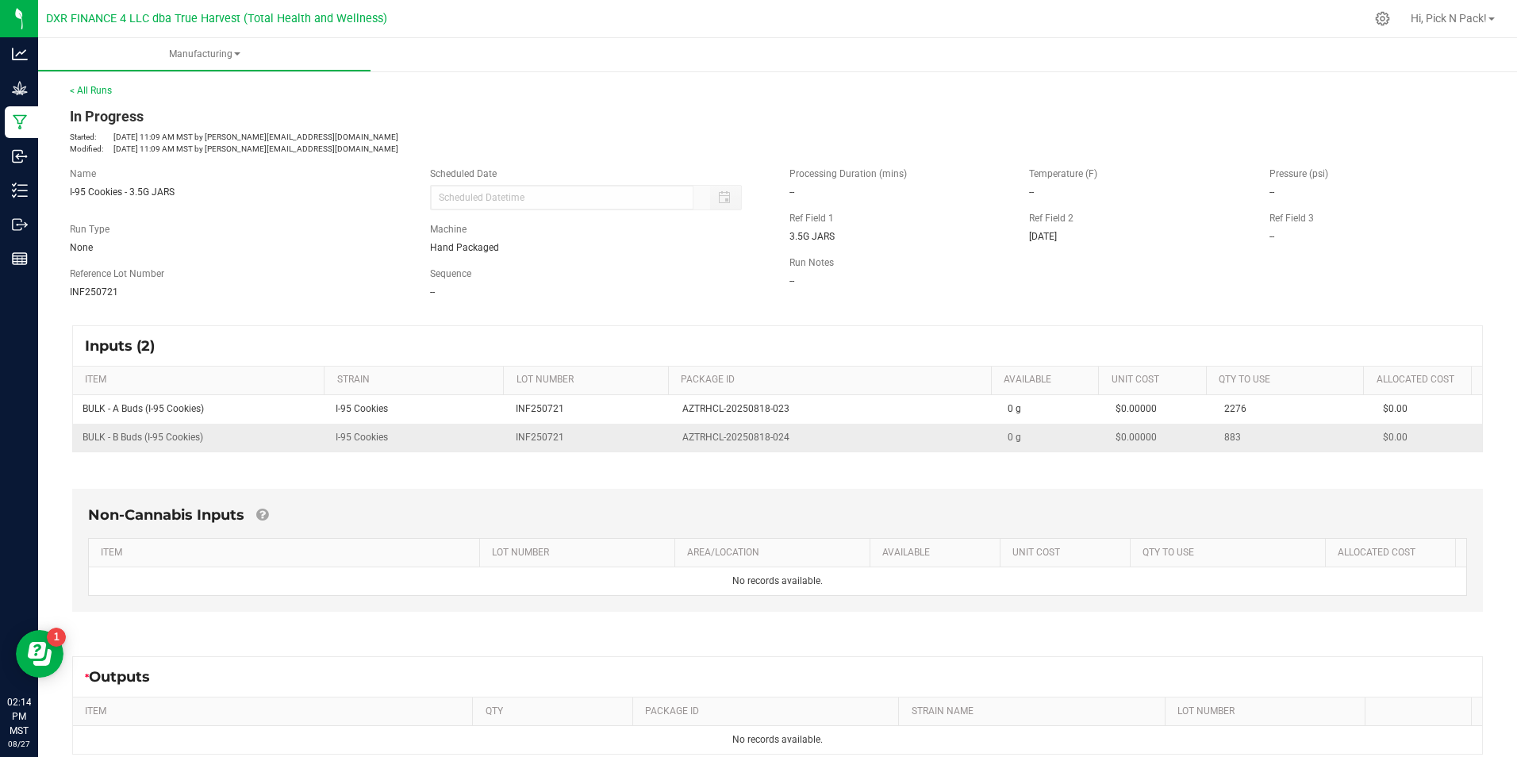
click at [333, 427] on td "I-95 Cookies" at bounding box center [416, 438] width 181 height 28
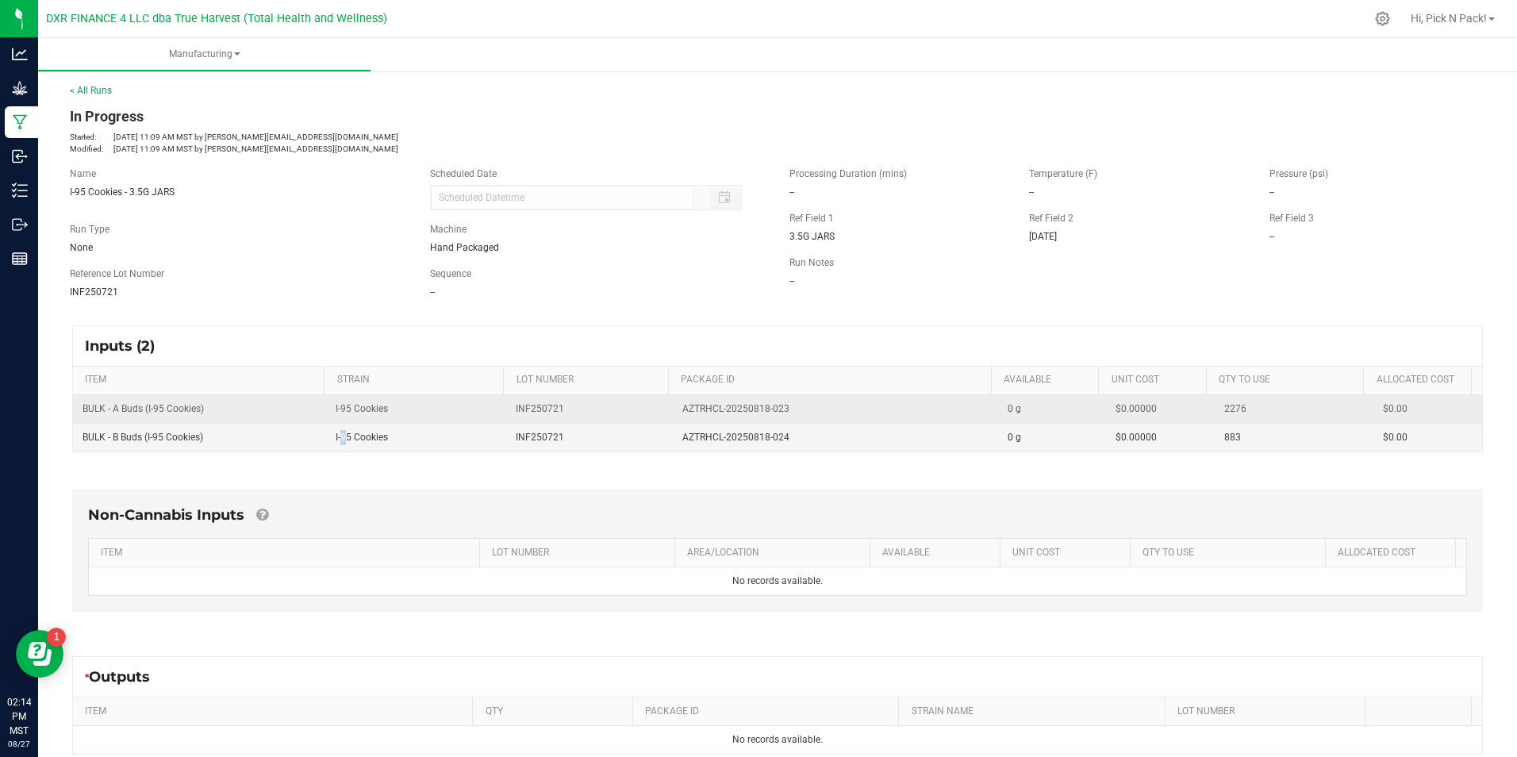
drag, startPoint x: 175, startPoint y: 410, endPoint x: 77, endPoint y: 416, distance: 97.7
click at [77, 416] on td "BULK - A Buds (I-95 Cookies)" at bounding box center [199, 409] width 253 height 29
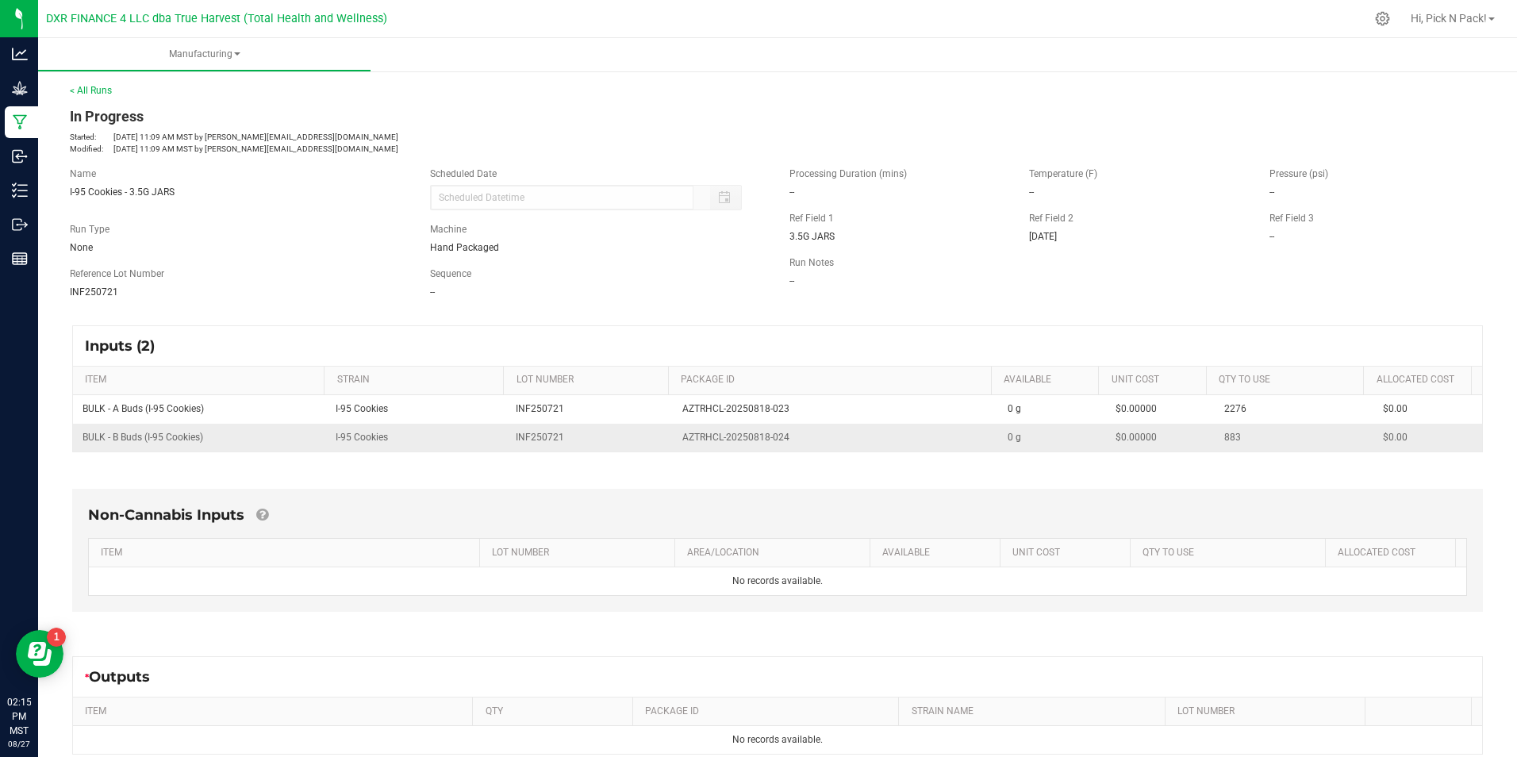
click at [365, 443] on td "I-95 Cookies" at bounding box center [416, 438] width 181 height 28
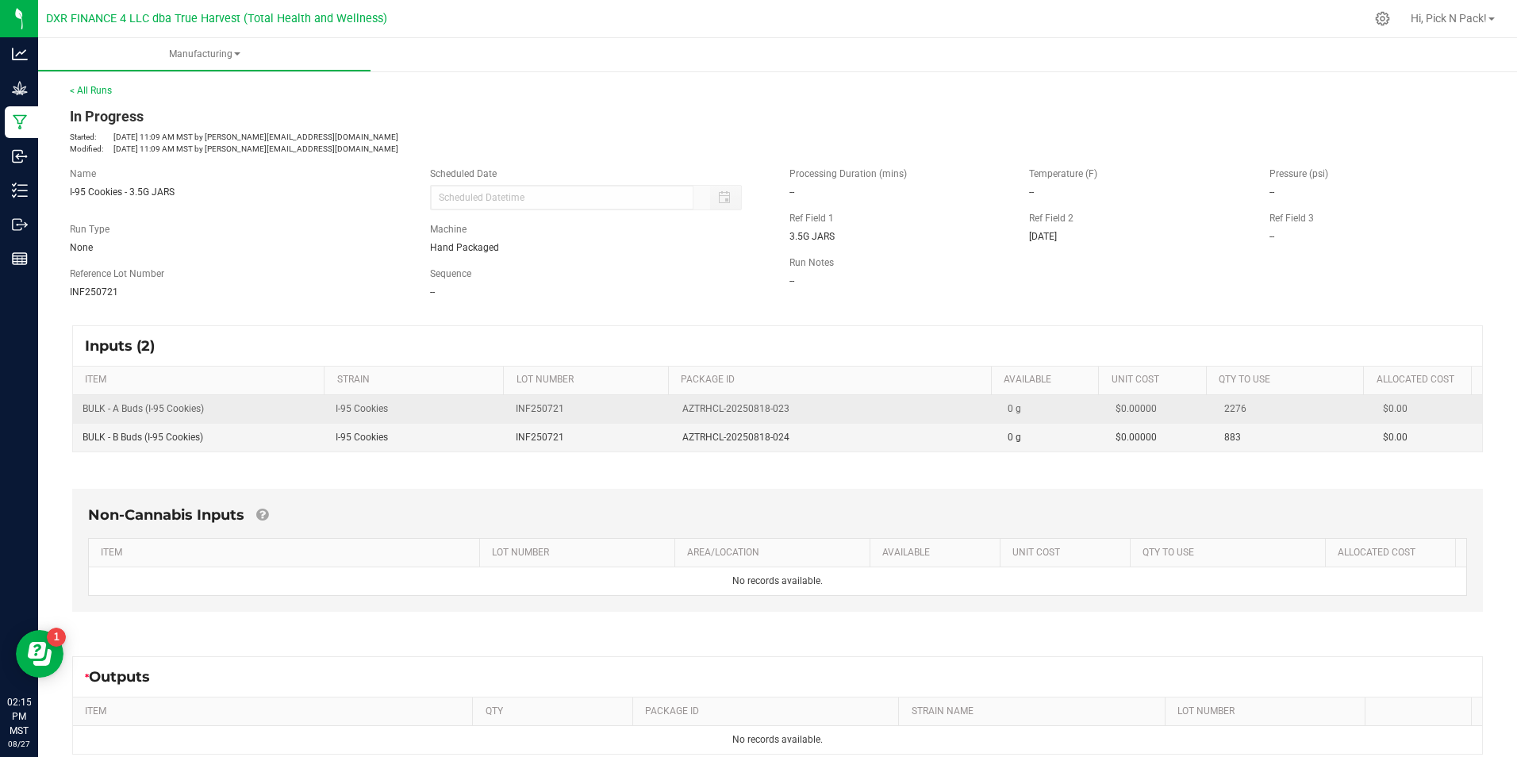
drag, startPoint x: 785, startPoint y: 401, endPoint x: 662, endPoint y: 416, distance: 124.7
click at [662, 416] on tr "BULK - A Buds (I-95 Cookies) I-95 Cookies INF250721 AZTRHCL-20250818-023 0 g $0…" at bounding box center [777, 409] width 1409 height 29
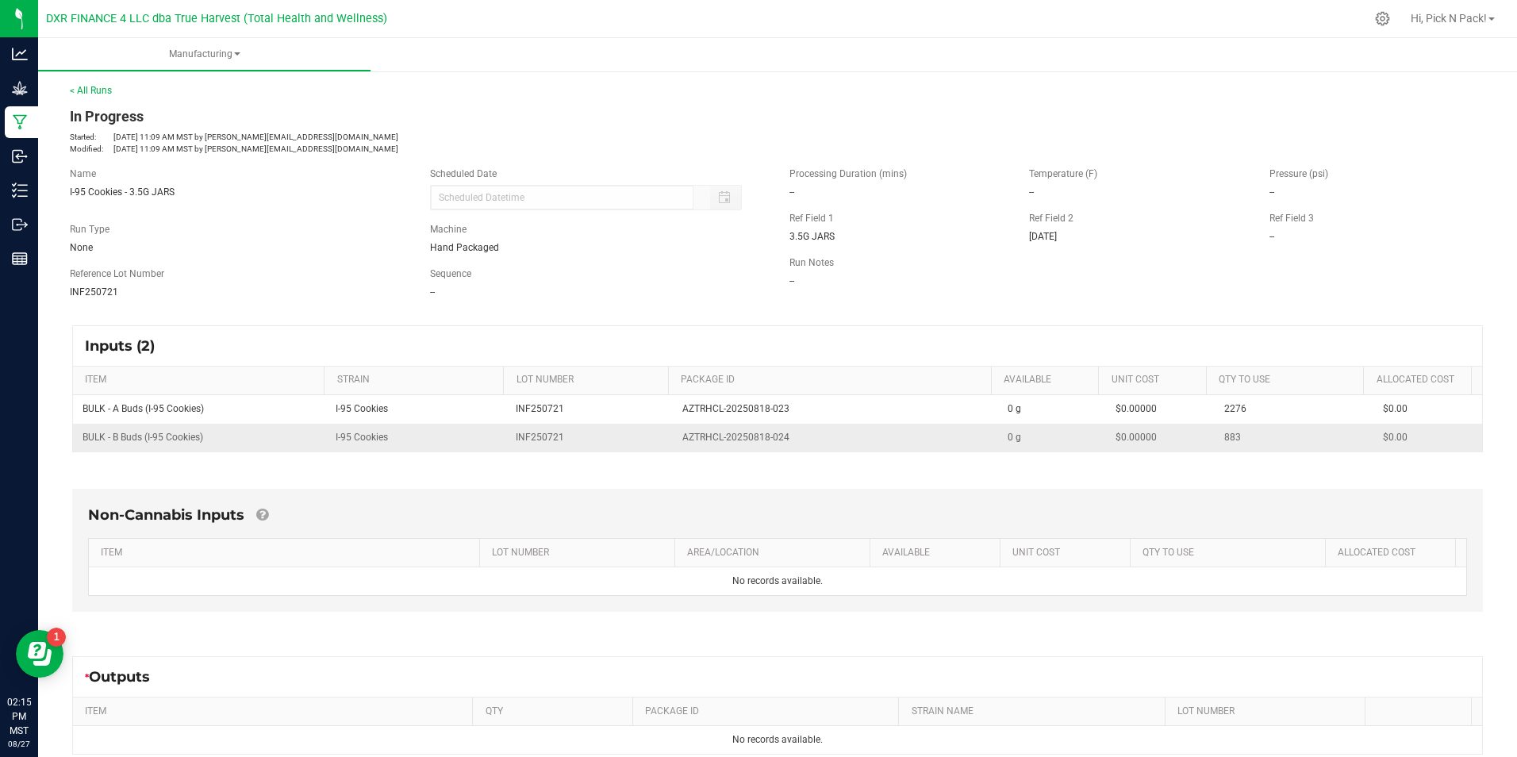
drag, startPoint x: 475, startPoint y: 395, endPoint x: 784, endPoint y: 435, distance: 311.9
click at [475, 395] on td "I-95 Cookies" at bounding box center [416, 409] width 181 height 29
drag, startPoint x: 779, startPoint y: 439, endPoint x: 671, endPoint y: 442, distance: 107.9
click at [673, 442] on td "AZTRHCL-20250818-024" at bounding box center [835, 438] width 325 height 28
